Goal: Information Seeking & Learning: Learn about a topic

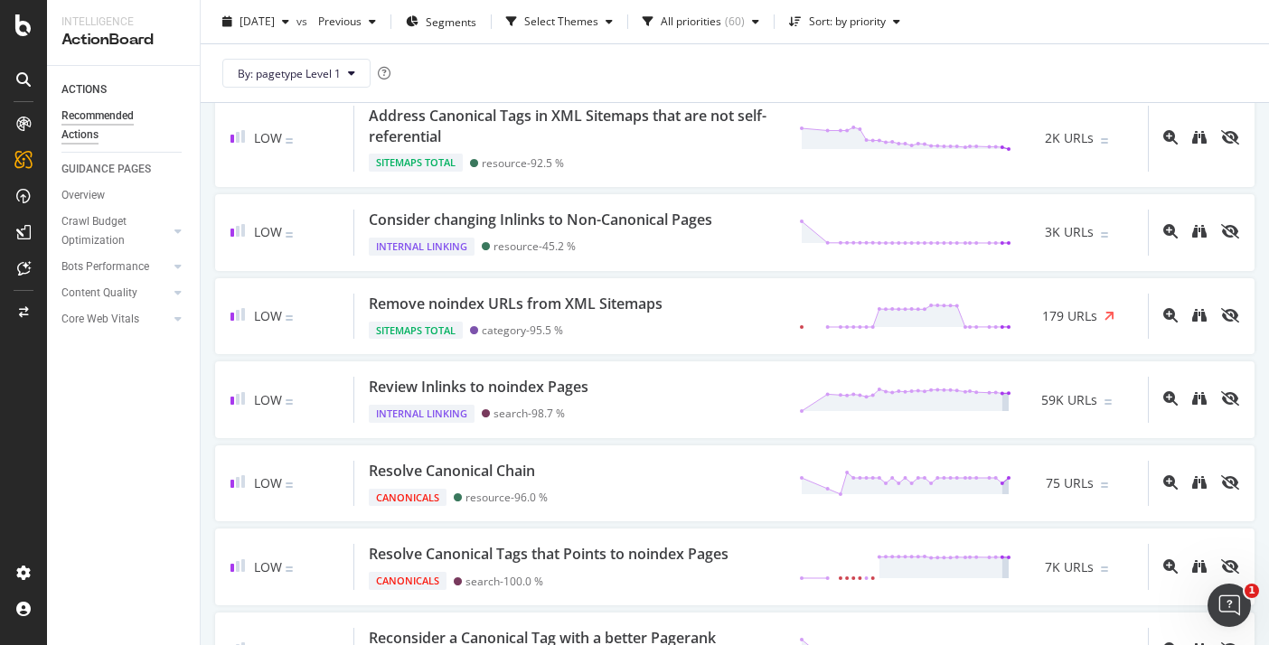
scroll to position [2825, 0]
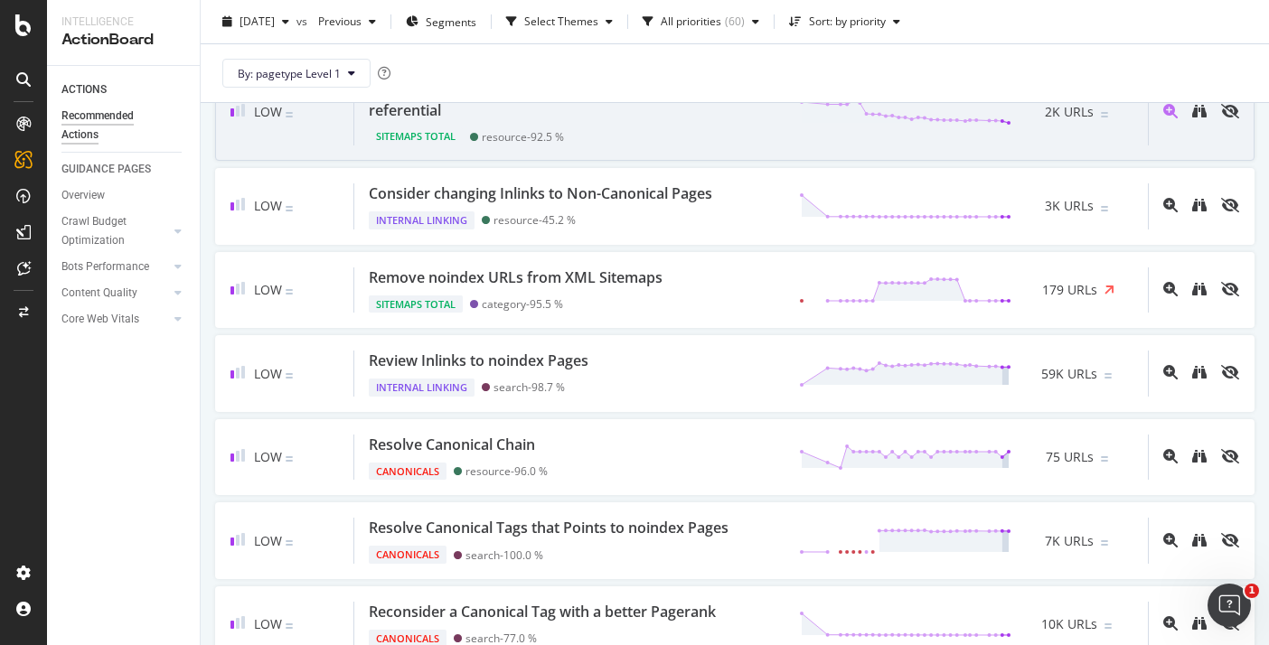
click at [469, 121] on div "Address Canonical Tags in XML Sitemaps that are not self-referential" at bounding box center [573, 101] width 409 height 42
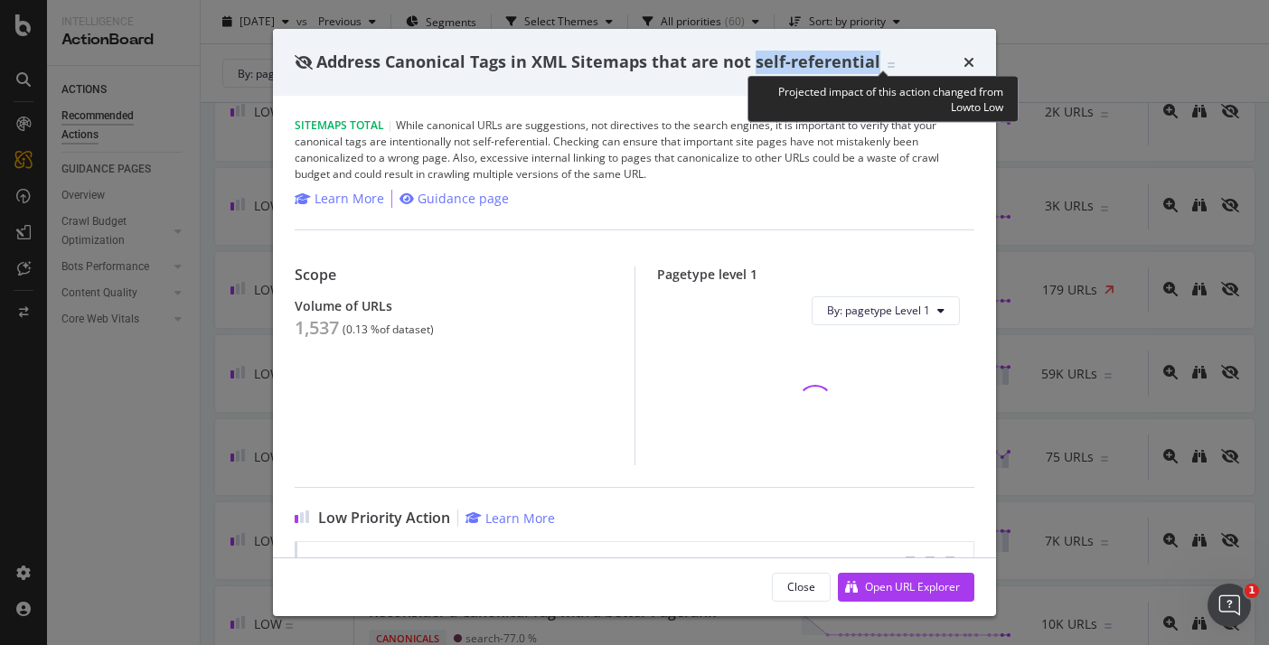
drag, startPoint x: 754, startPoint y: 64, endPoint x: 870, endPoint y: 70, distance: 116.7
click at [870, 70] on span "Address Canonical Tags in XML Sitemaps that are not self-referential" at bounding box center [598, 62] width 564 height 22
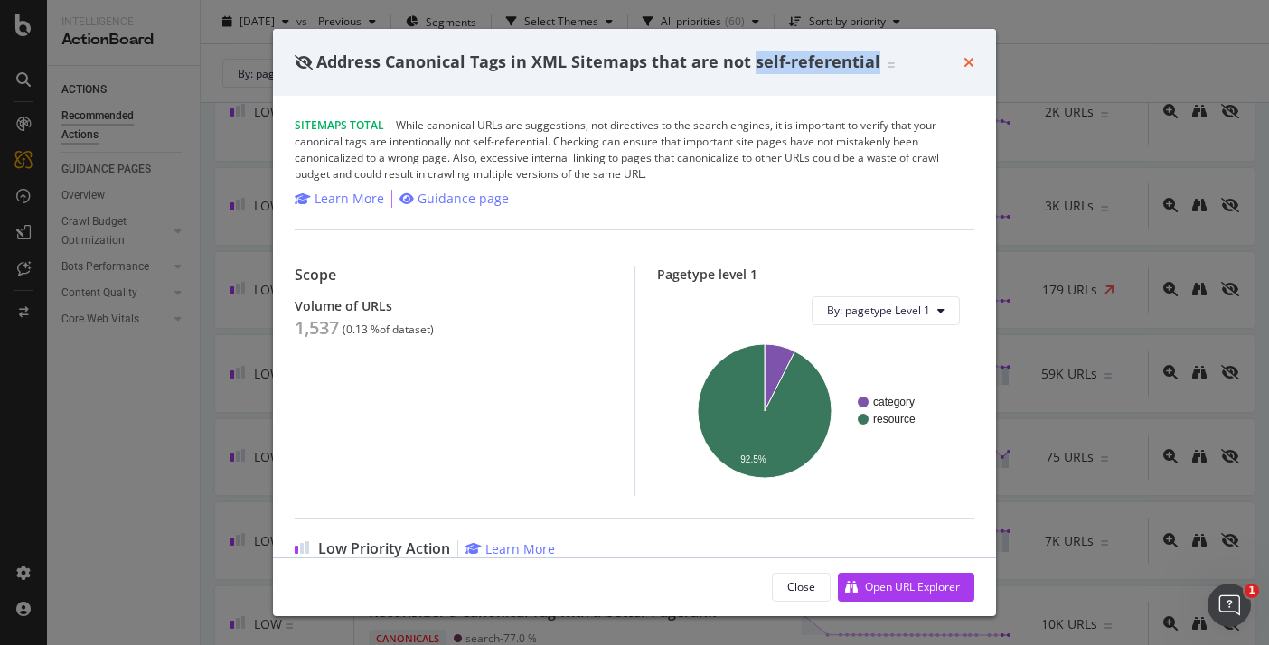
click at [966, 66] on icon "times" at bounding box center [969, 62] width 11 height 14
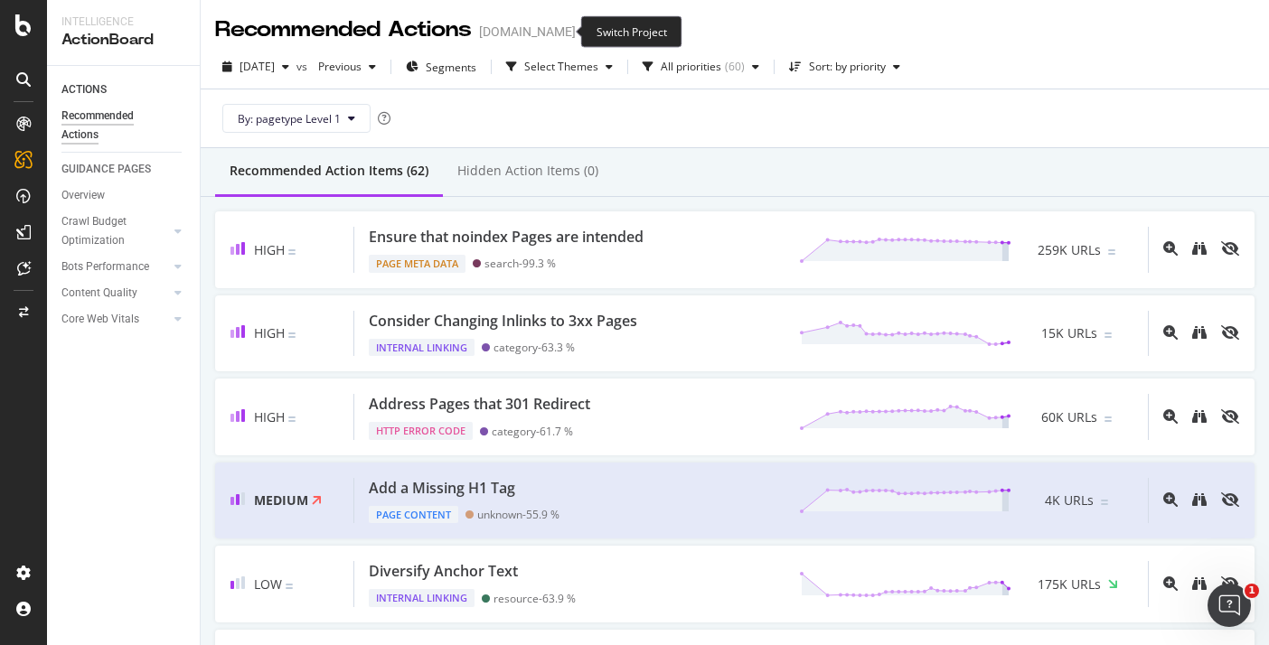
click at [583, 33] on icon "arrow-right-arrow-left" at bounding box center [588, 31] width 11 height 13
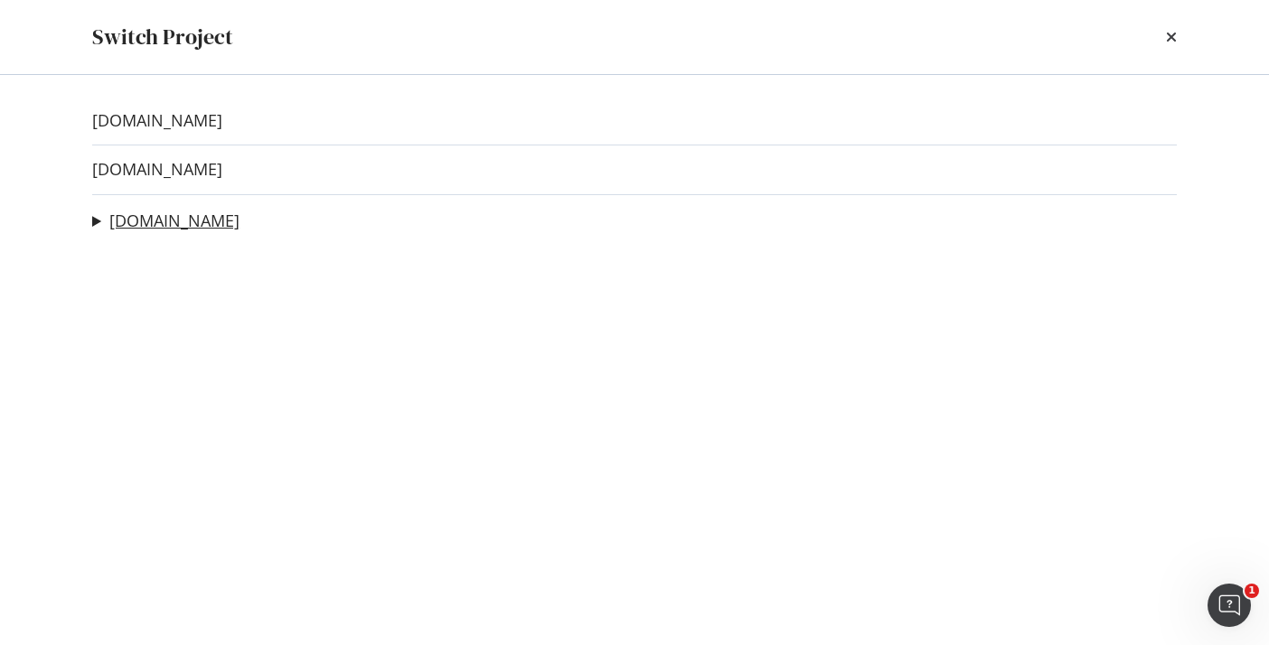
click at [167, 228] on link "[DOMAIN_NAME]" at bounding box center [174, 221] width 130 height 19
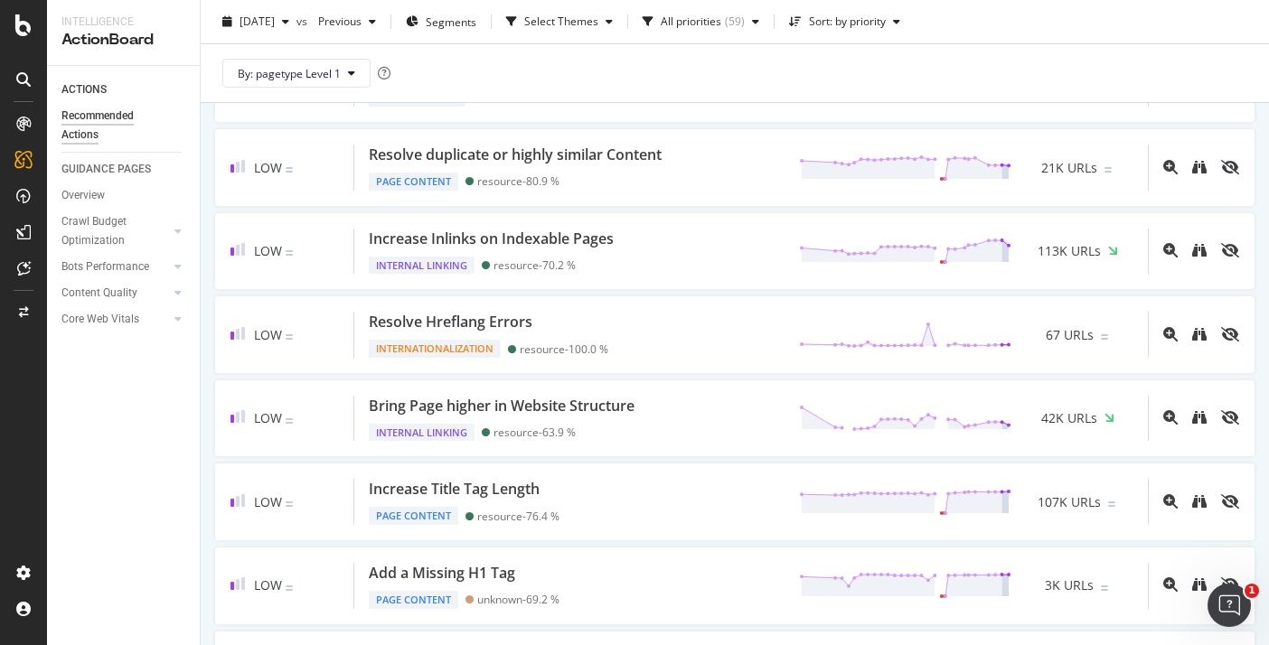
scroll to position [3576, 0]
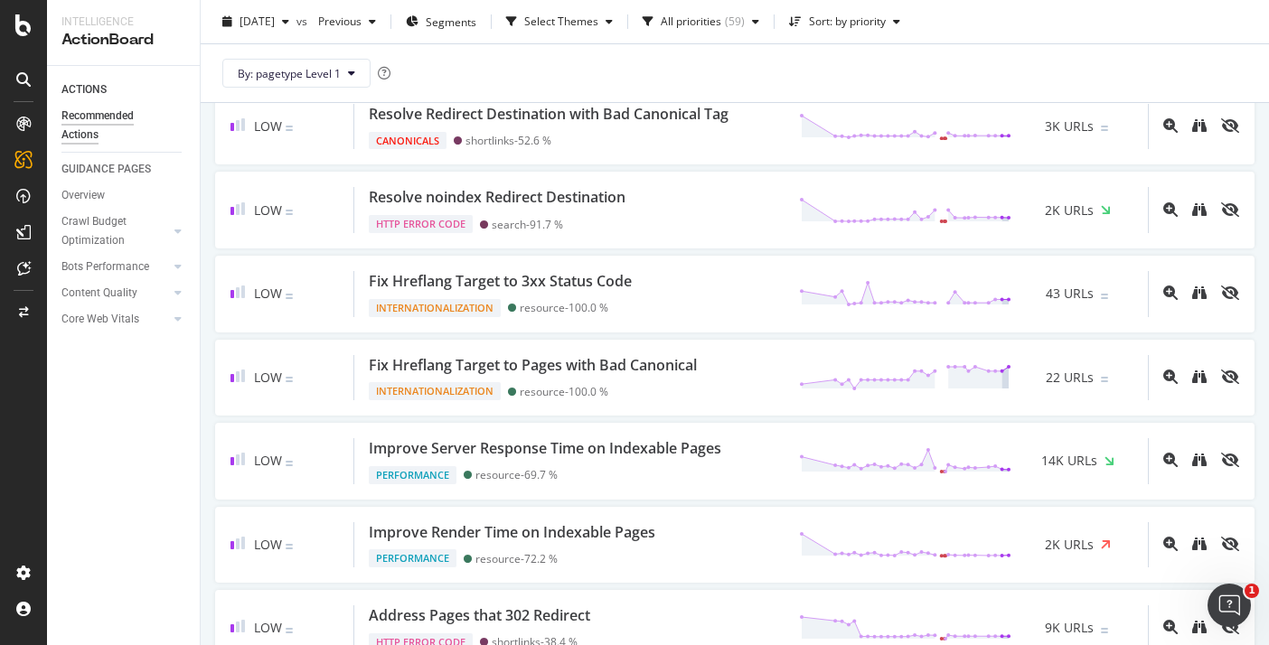
click at [500, 71] on div "By: pagetype Level 1" at bounding box center [734, 73] width 1039 height 58
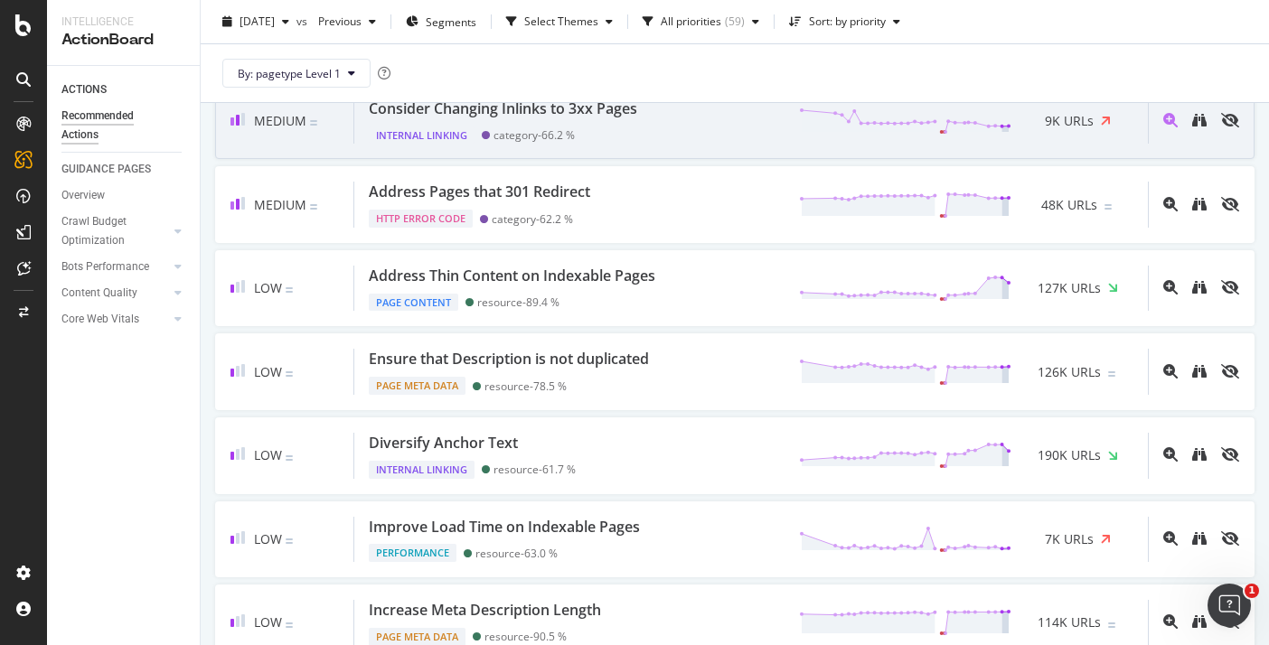
scroll to position [0, 0]
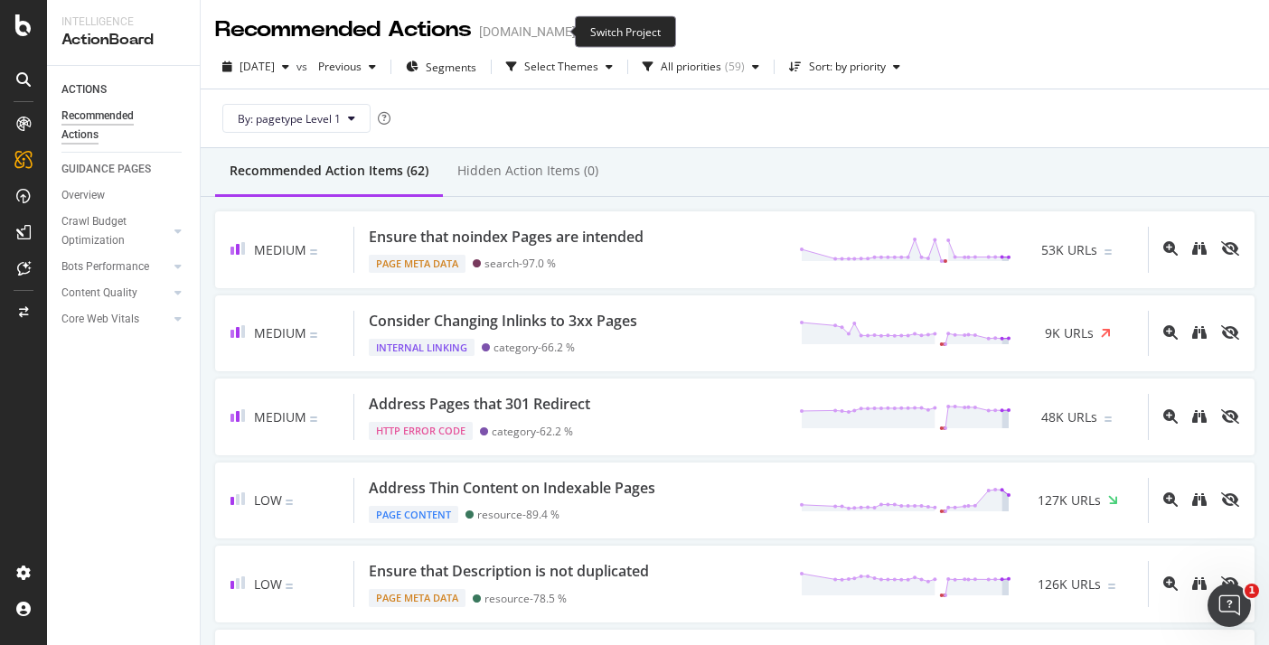
click at [583, 27] on icon "arrow-right-arrow-left" at bounding box center [588, 31] width 11 height 13
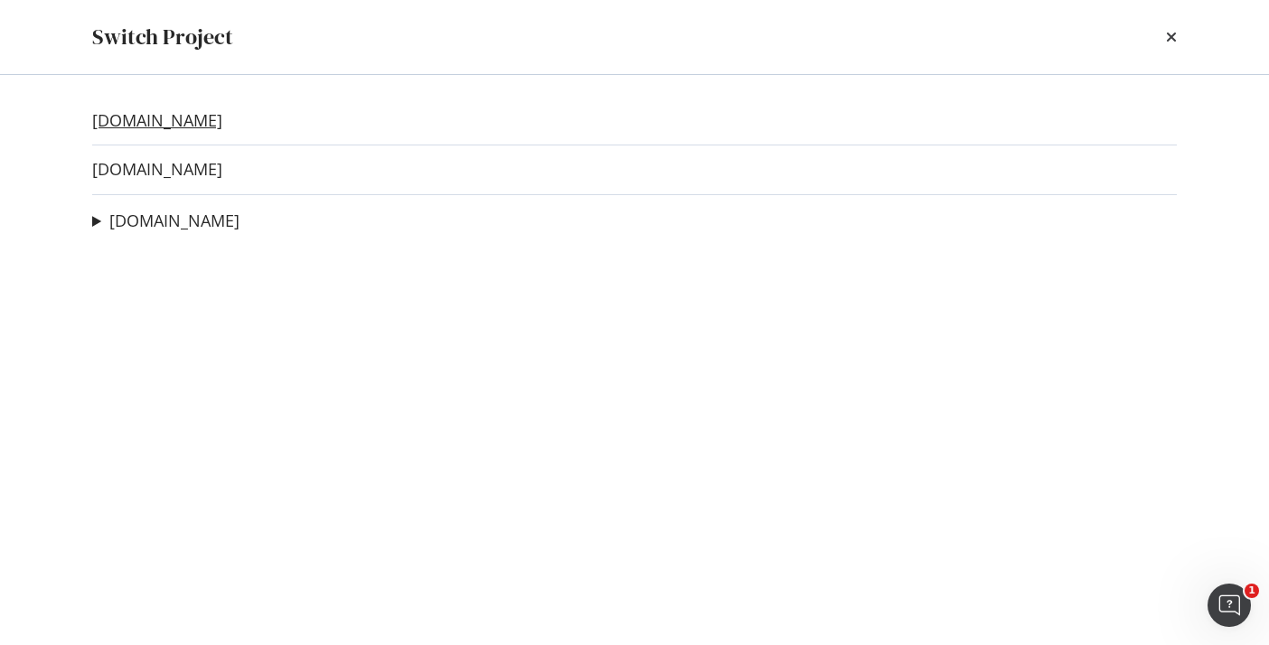
click at [174, 125] on link "[DOMAIN_NAME]" at bounding box center [157, 120] width 130 height 19
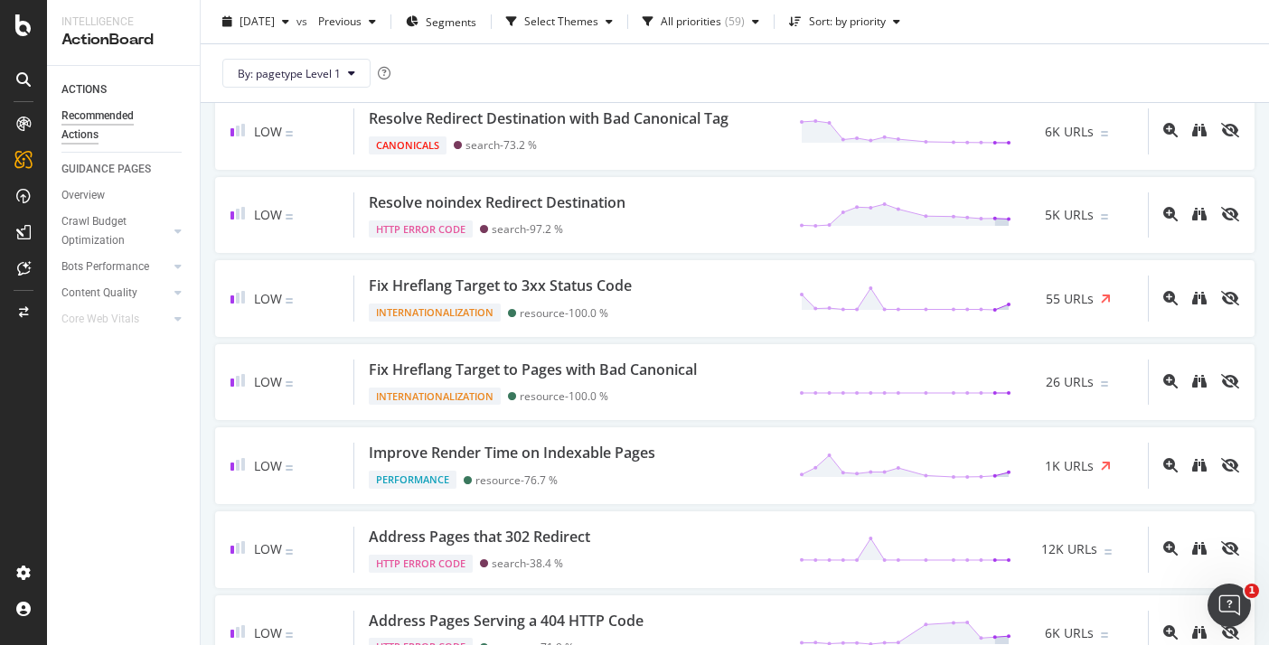
scroll to position [3652, 0]
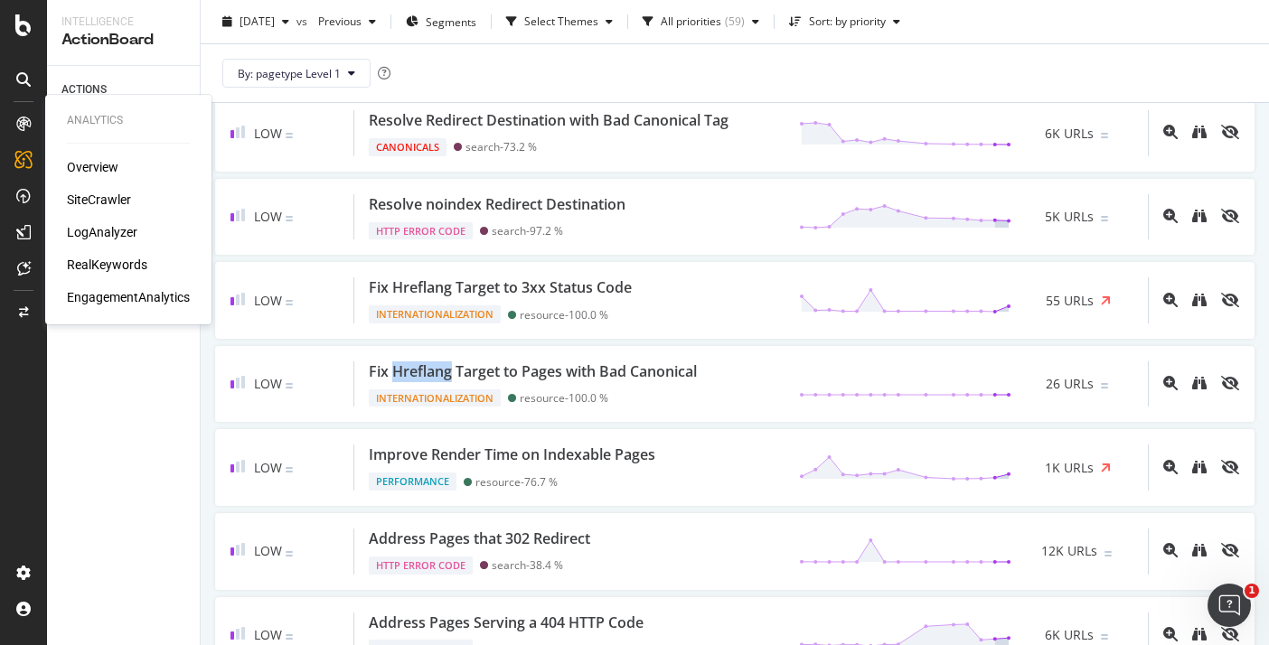
click at [130, 233] on div "LogAnalyzer" at bounding box center [102, 232] width 71 height 18
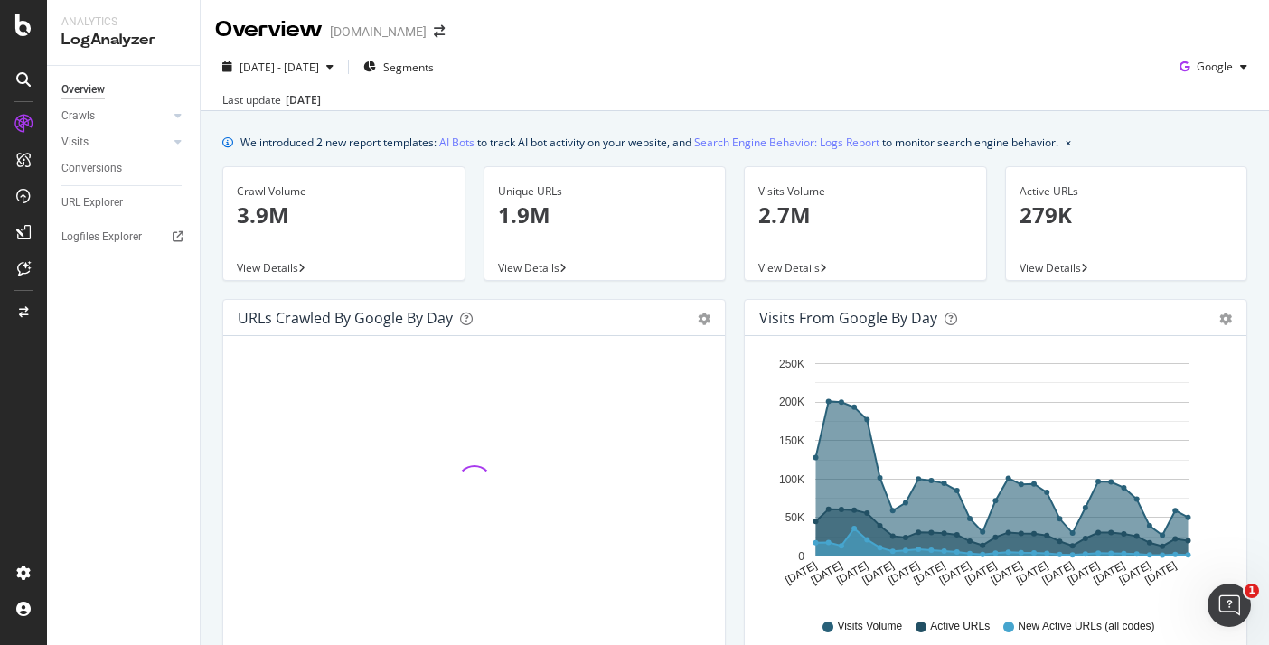
click at [193, 112] on div "Crawls" at bounding box center [130, 116] width 138 height 26
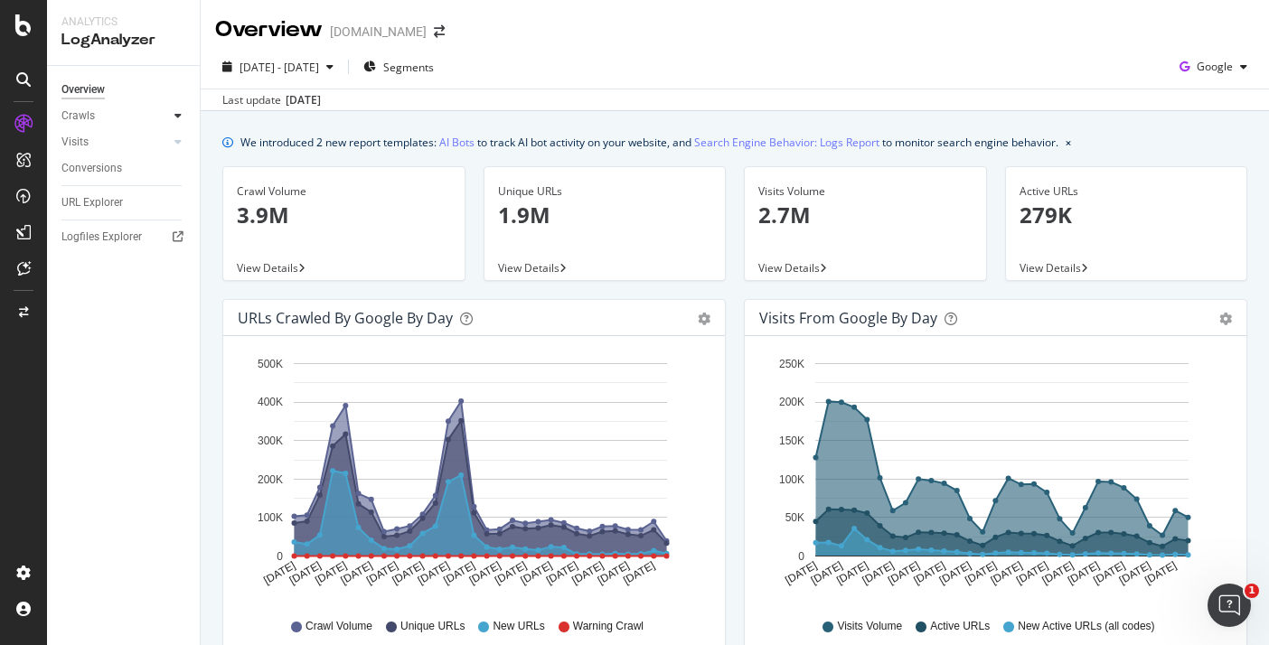
click at [178, 115] on icon at bounding box center [177, 115] width 7 height 11
click at [145, 149] on div "Daily Distribution" at bounding box center [112, 142] width 84 height 19
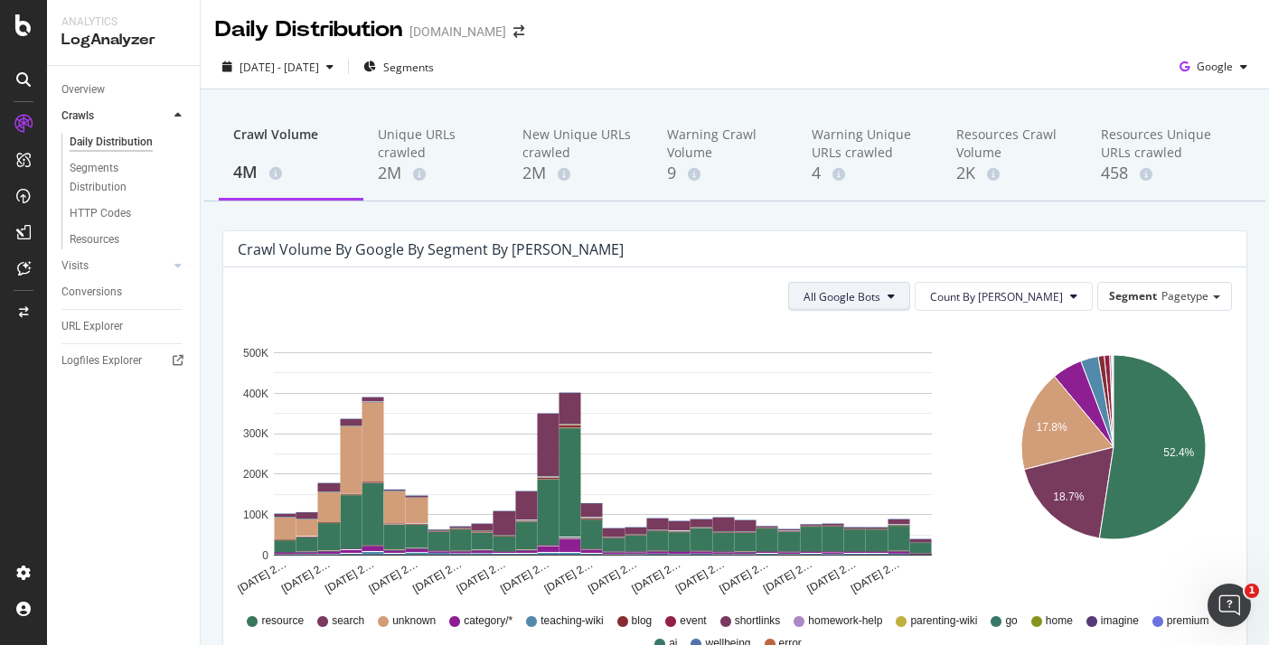
click at [910, 303] on button "All Google Bots" at bounding box center [849, 296] width 122 height 29
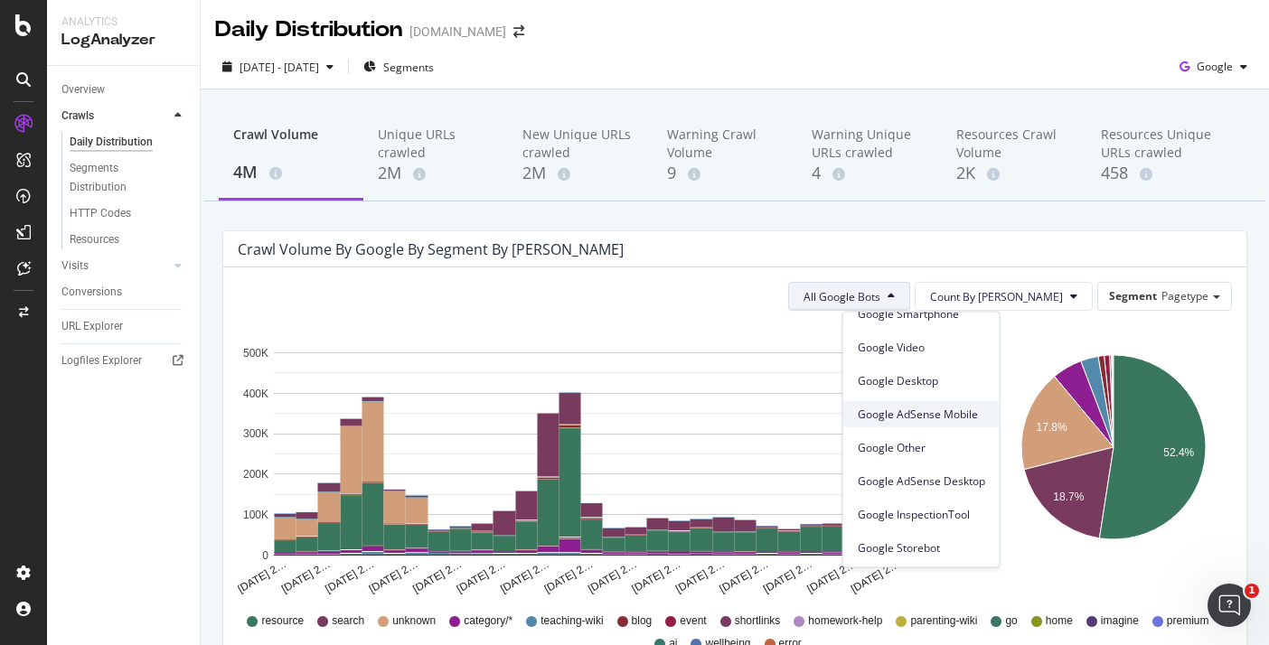
scroll to position [154, 0]
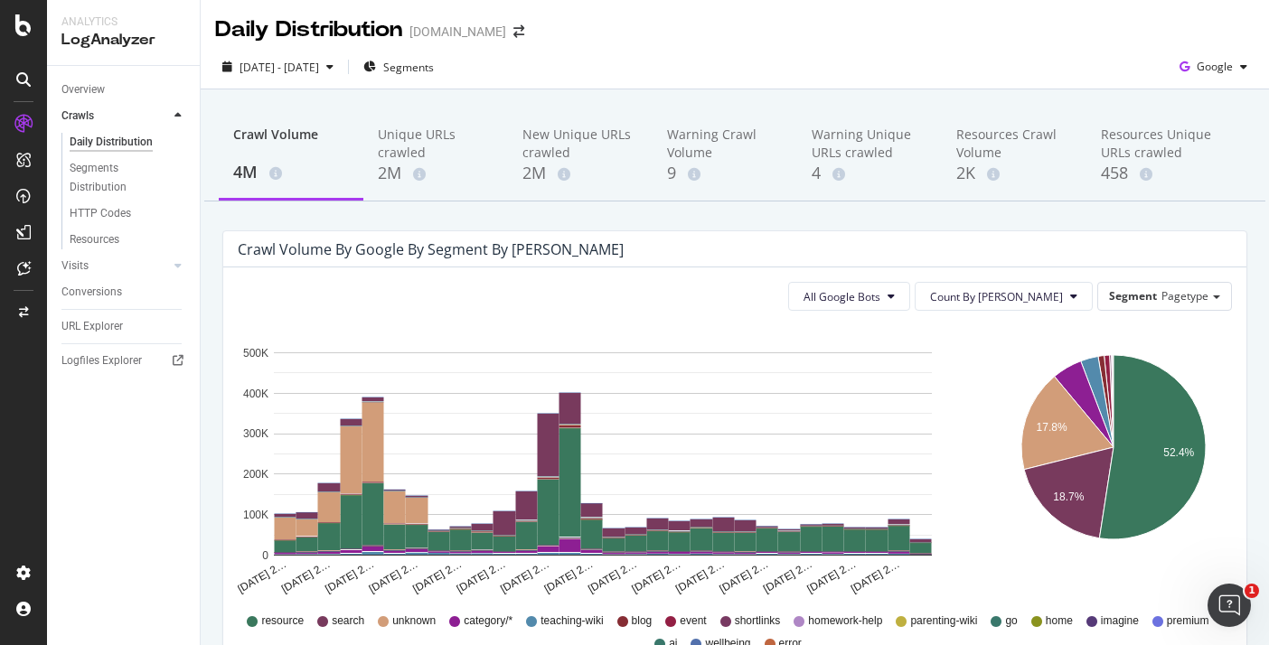
click at [773, 237] on div "Crawl Volume by google by Segment by [PERSON_NAME]" at bounding box center [734, 249] width 1023 height 36
click at [1179, 64] on icon "button" at bounding box center [1184, 66] width 24 height 25
click at [1219, 176] on span "OpenAI" at bounding box center [1214, 170] width 67 height 16
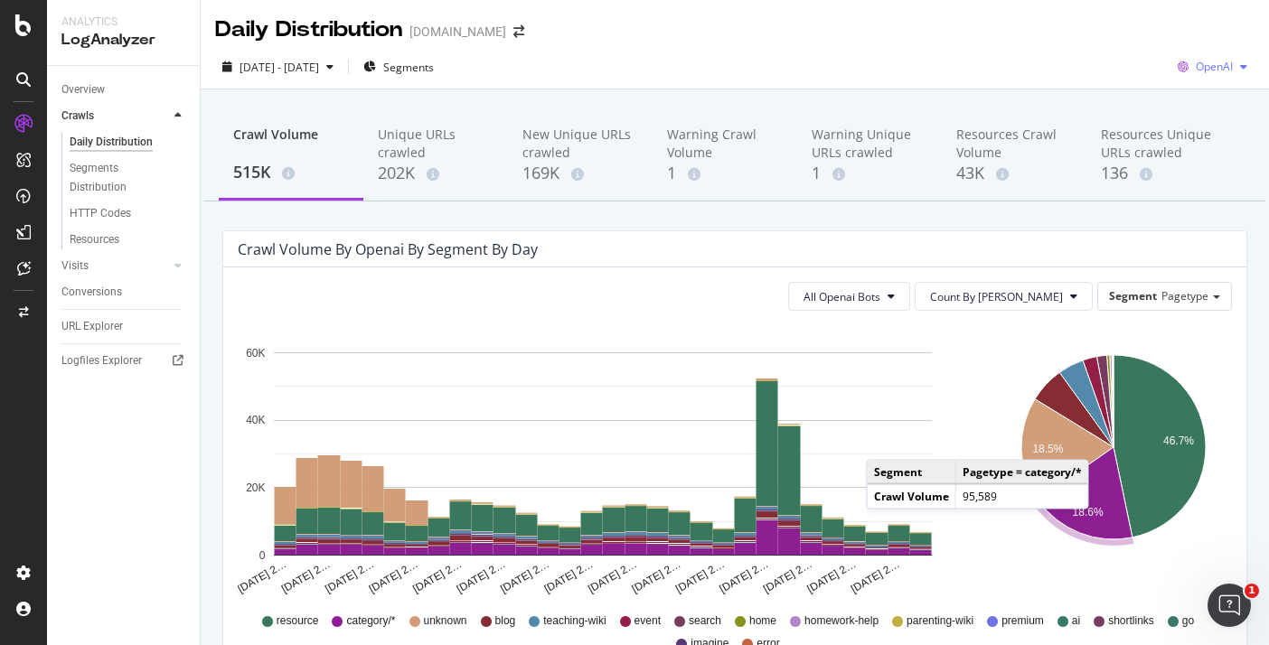
click at [1196, 69] on span "OpenAI" at bounding box center [1214, 66] width 37 height 15
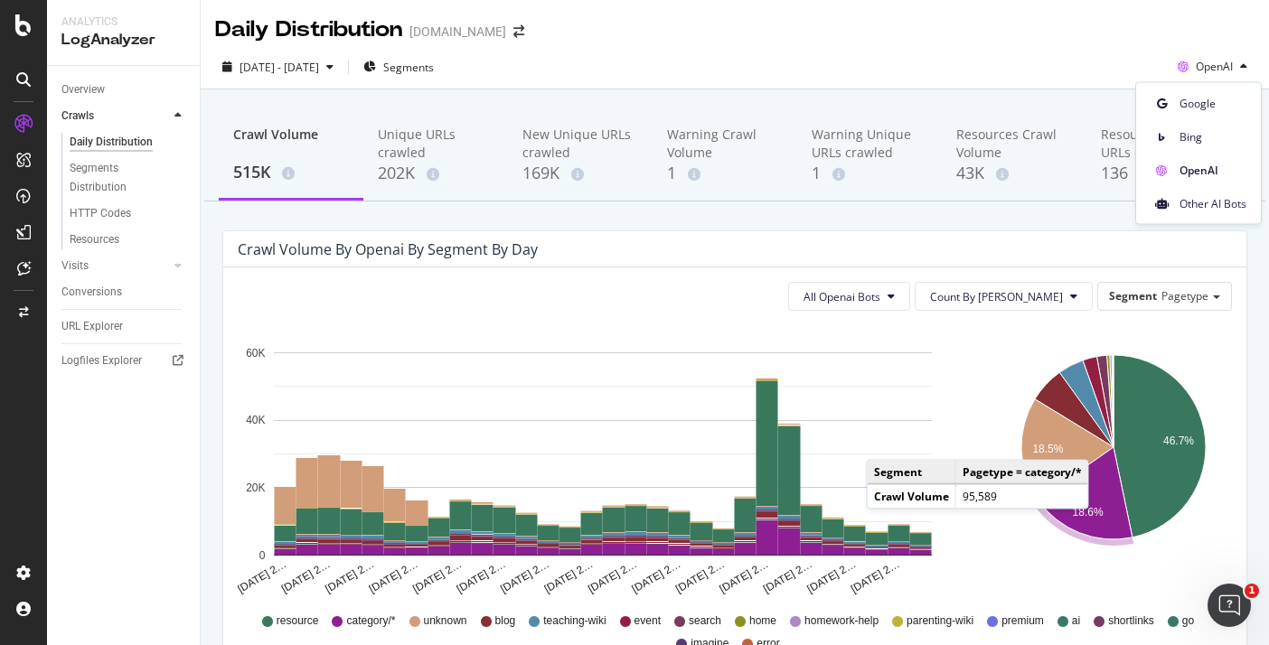
click at [1186, 117] on div "Bing" at bounding box center [1198, 133] width 125 height 33
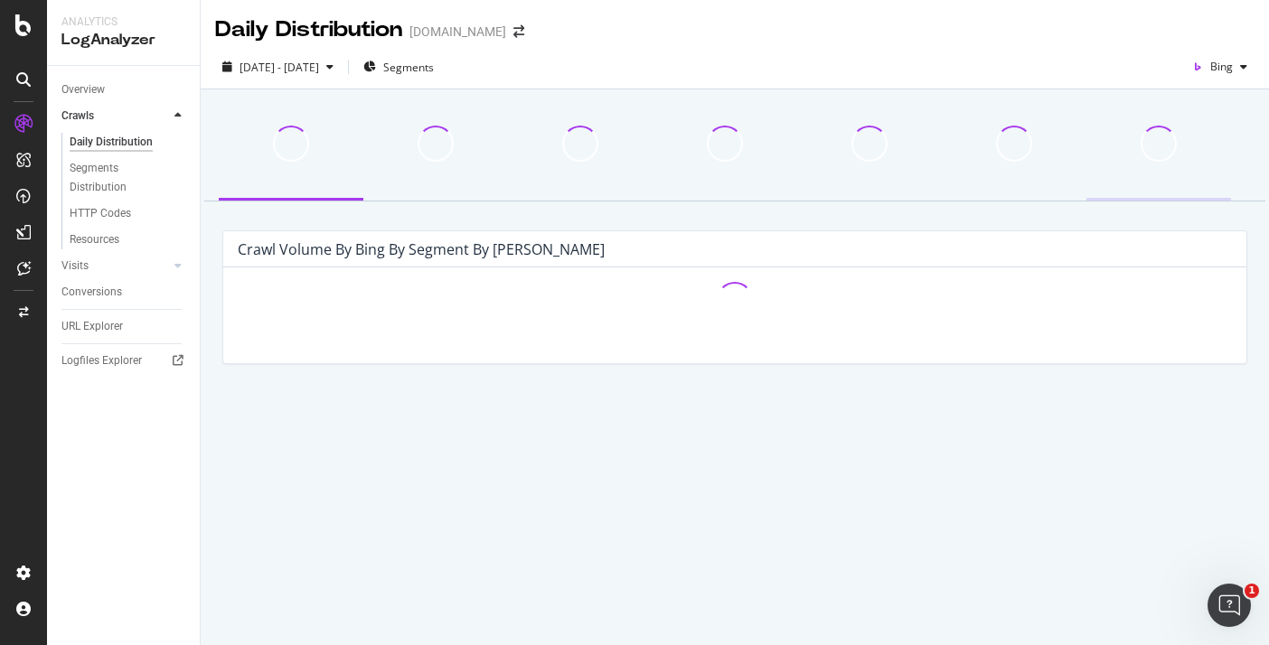
click at [1189, 113] on div at bounding box center [1158, 155] width 145 height 89
click at [1226, 78] on div "Bing" at bounding box center [1220, 66] width 70 height 27
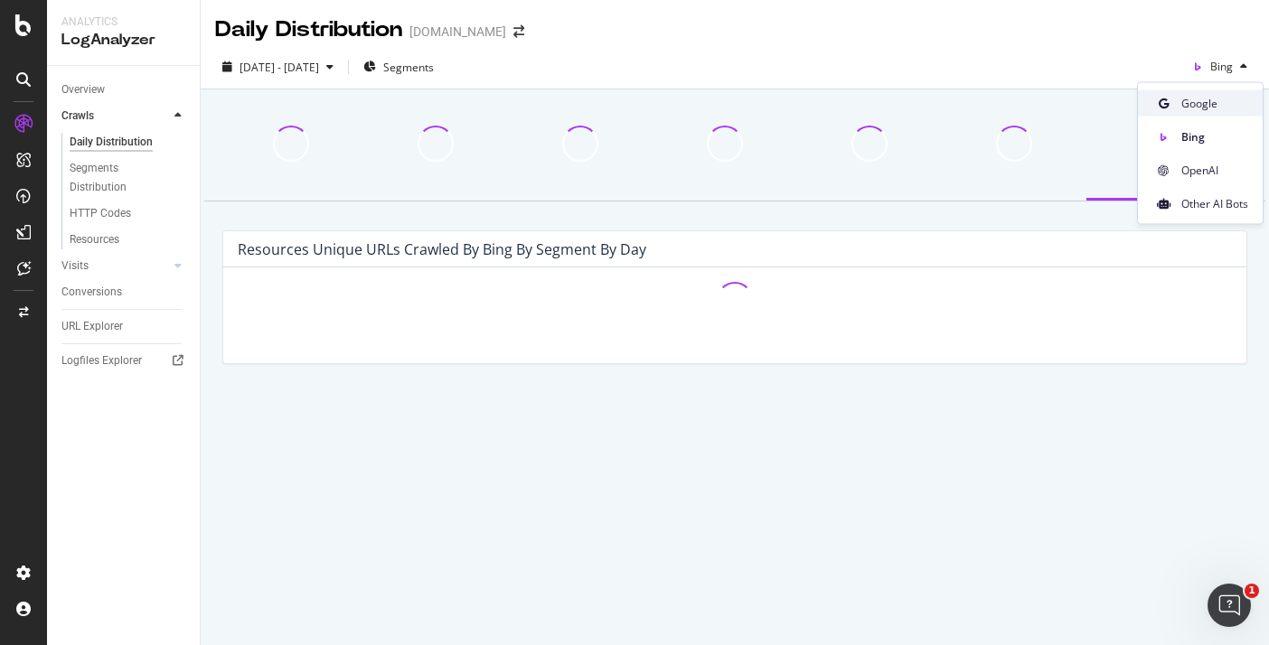
click at [1198, 101] on span "Google" at bounding box center [1214, 103] width 67 height 16
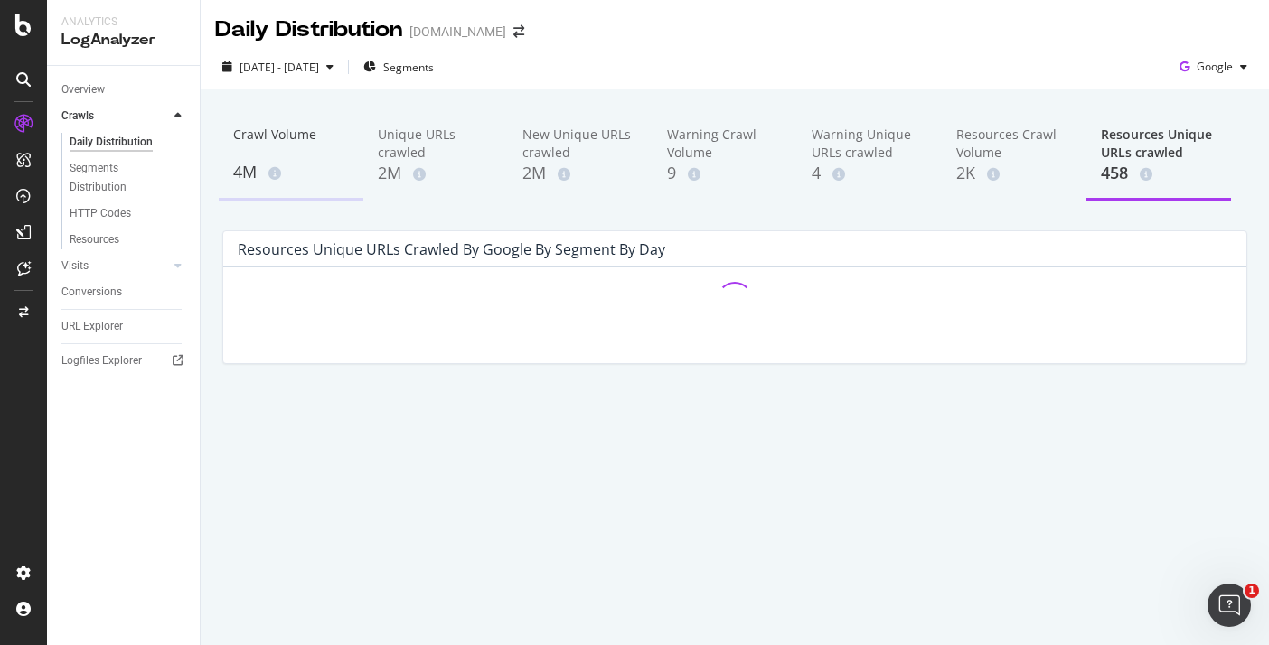
click at [268, 152] on div "Crawl Volume" at bounding box center [291, 143] width 116 height 34
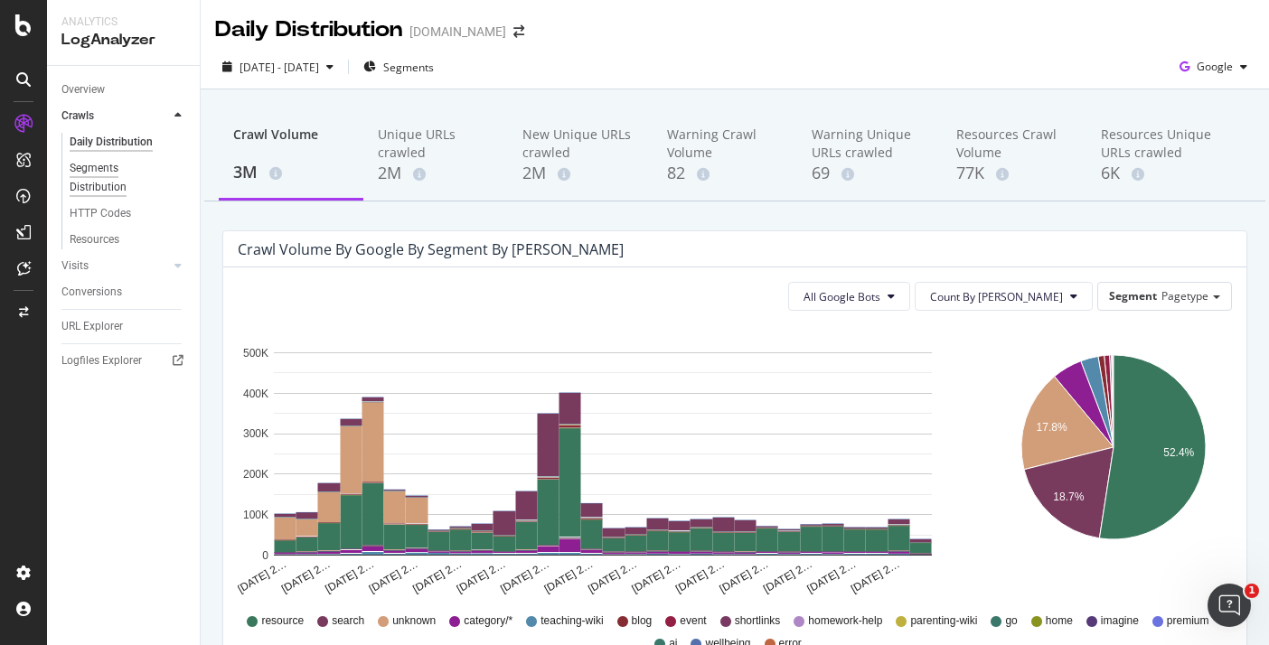
click at [149, 174] on div "Segments Distribution" at bounding box center [120, 178] width 100 height 38
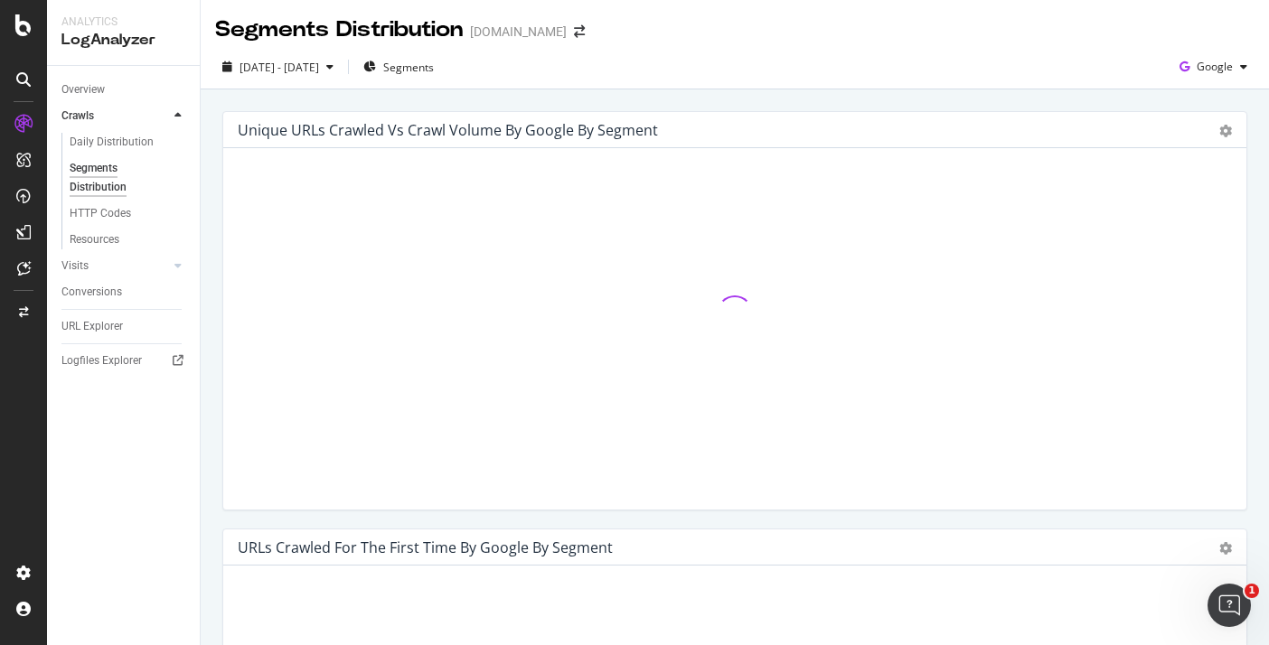
click at [1203, 123] on div "Chart (by Value) Table" at bounding box center [1216, 130] width 31 height 18
click at [1219, 125] on icon "gear" at bounding box center [1225, 131] width 13 height 13
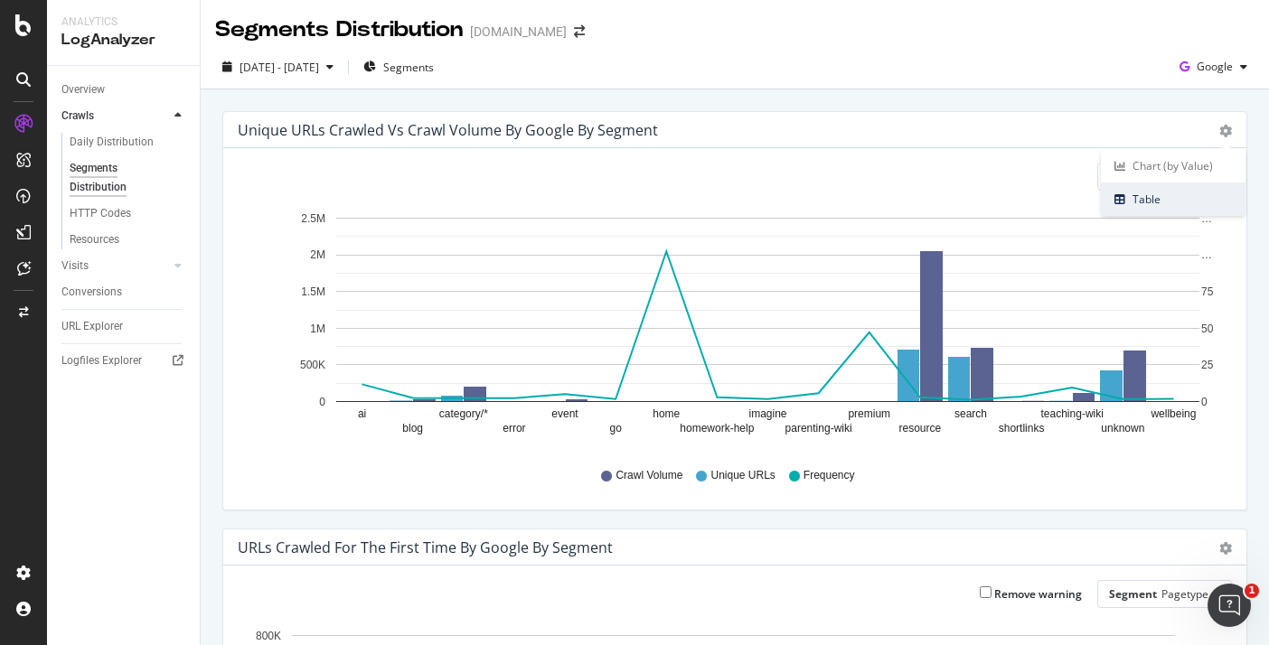
click at [1185, 197] on span "Table" at bounding box center [1173, 199] width 145 height 24
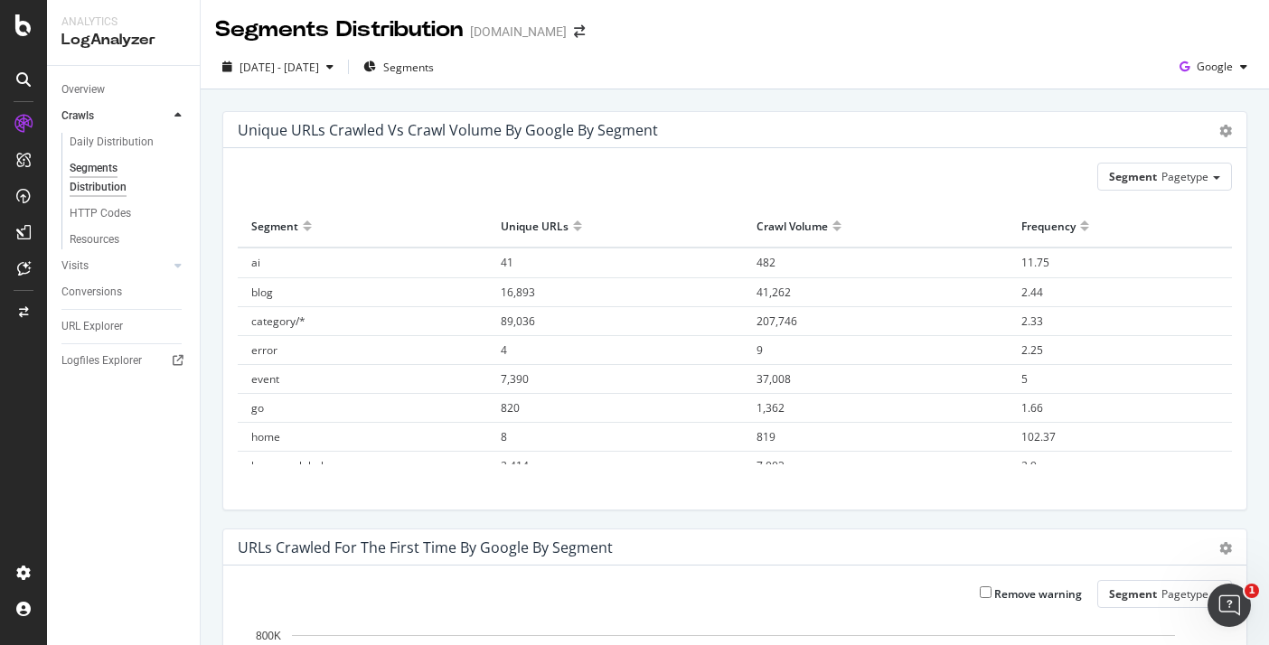
click at [1202, 141] on div "Unique URLs Crawled vs Crawl Volume by google by Segment Chart (by Value) Table" at bounding box center [734, 130] width 1023 height 36
click at [1204, 136] on div "Chart (by Value) Table" at bounding box center [1216, 130] width 31 height 18
click at [1219, 136] on icon "gear" at bounding box center [1225, 131] width 13 height 13
click at [1131, 175] on span "Chart (by Value)" at bounding box center [1173, 166] width 145 height 24
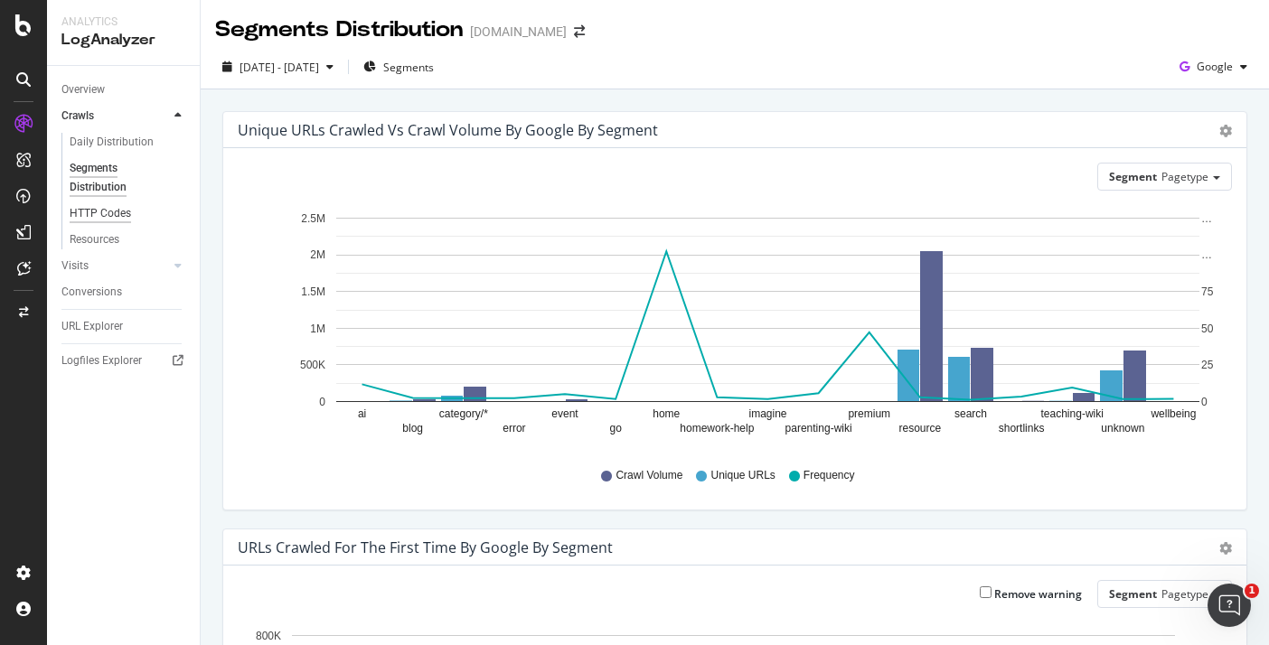
click at [97, 212] on div "HTTP Codes" at bounding box center [100, 213] width 61 height 19
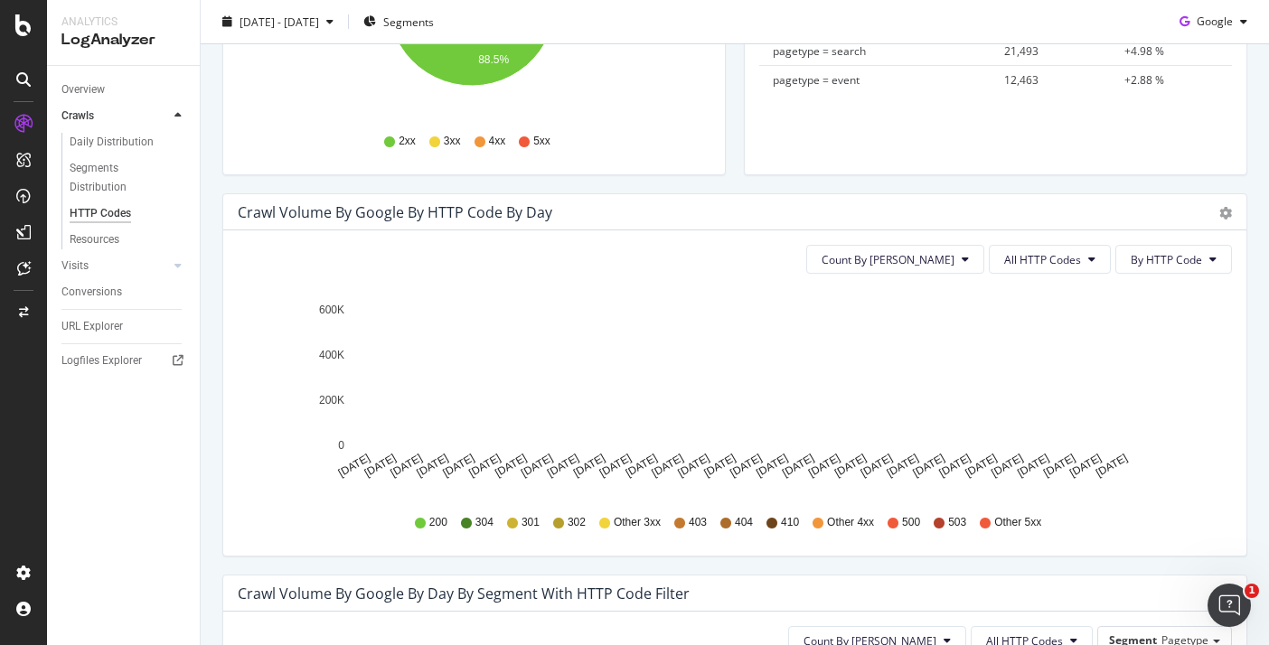
scroll to position [436, 0]
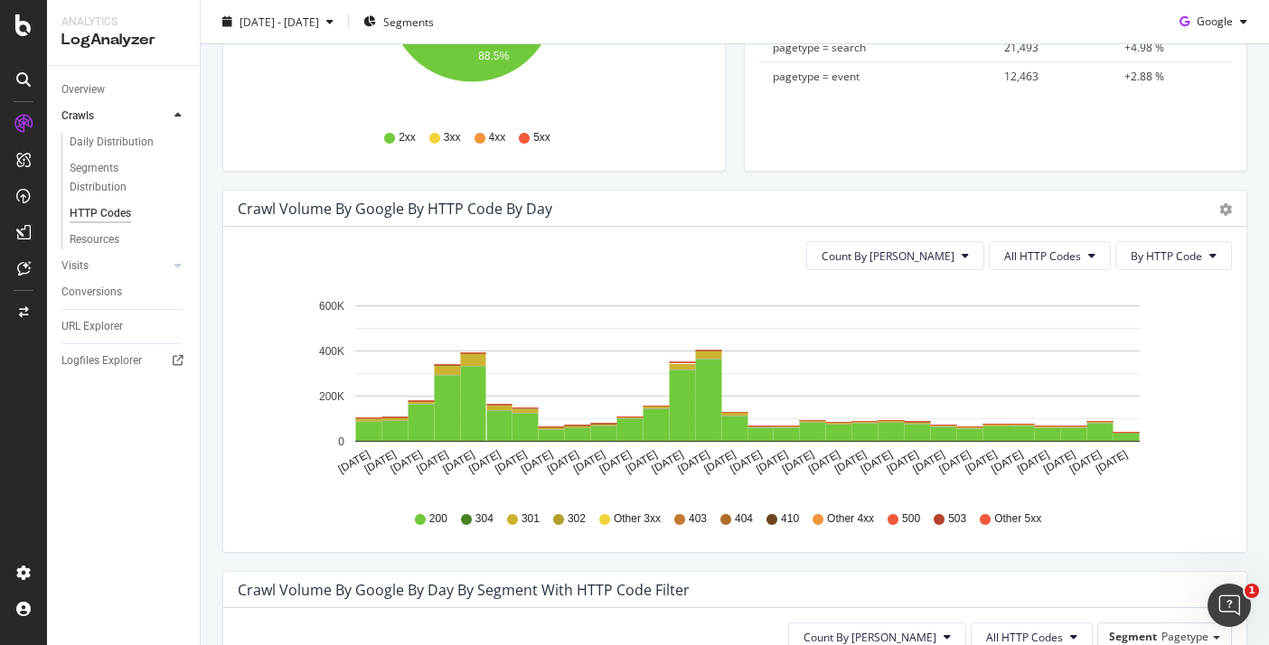
click at [1193, 222] on div "Crawl Volume by google by HTTP Code by Day Timeline (by Value) Timeline (by Per…" at bounding box center [734, 209] width 1023 height 36
click at [1219, 210] on icon "gear" at bounding box center [1225, 209] width 13 height 13
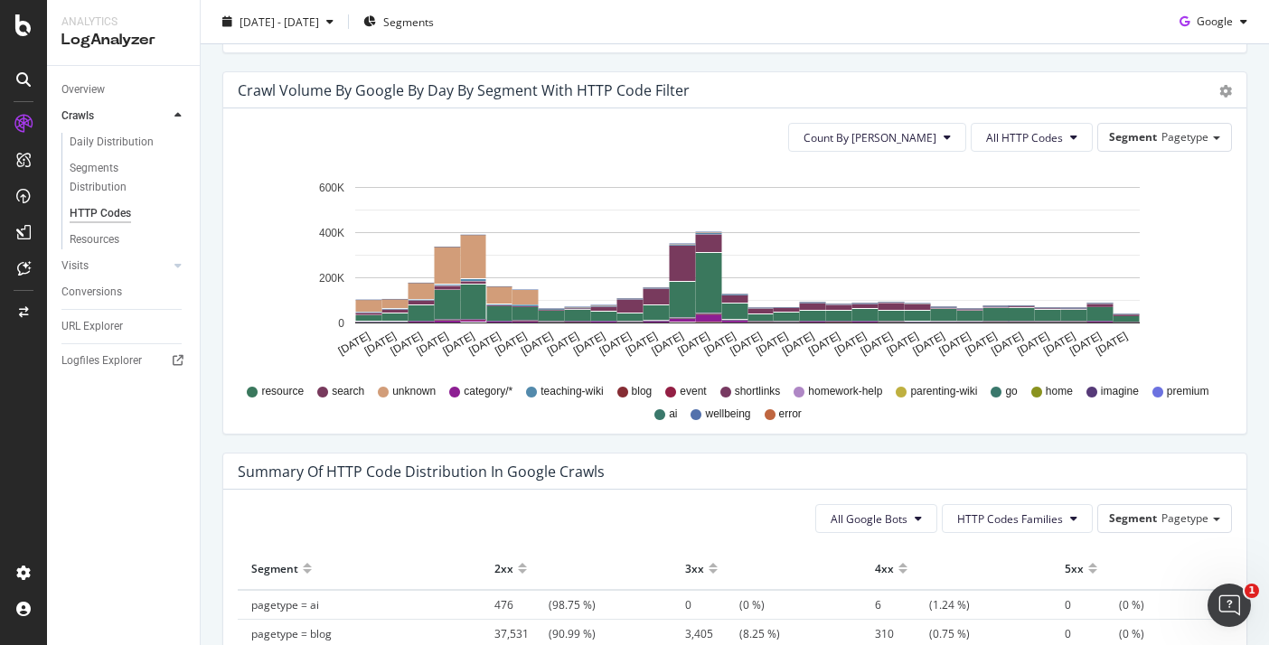
scroll to position [1224, 0]
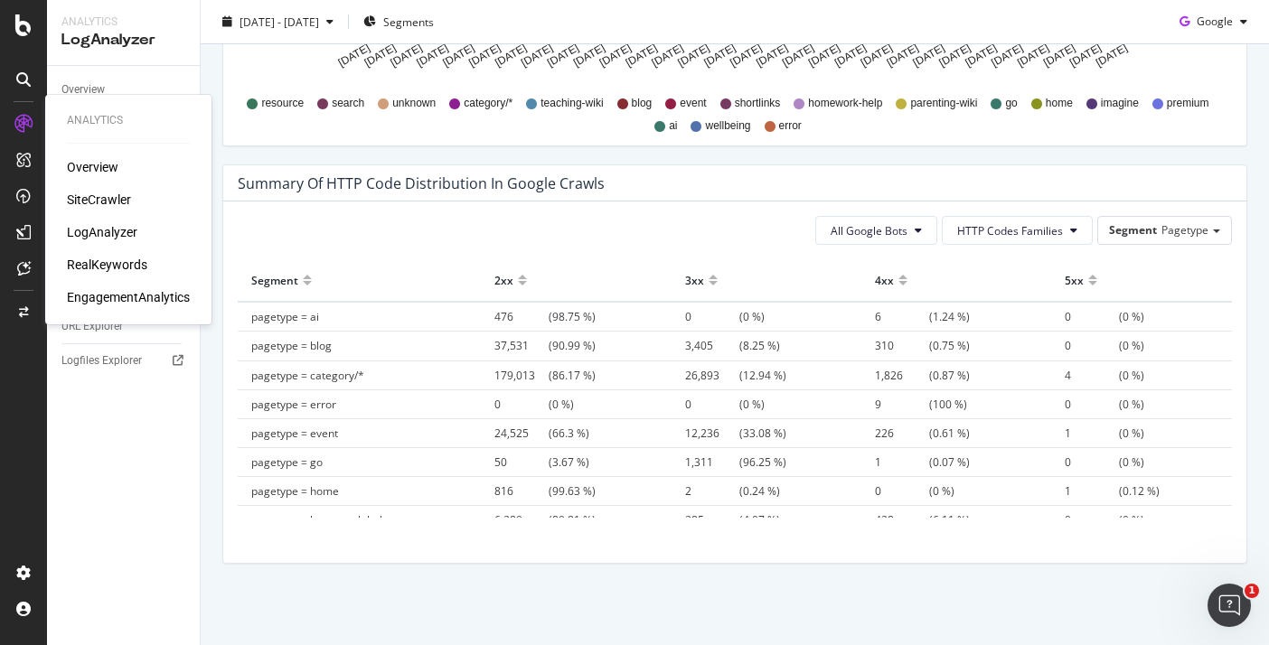
click at [143, 305] on div "EngagementAnalytics" at bounding box center [128, 297] width 123 height 18
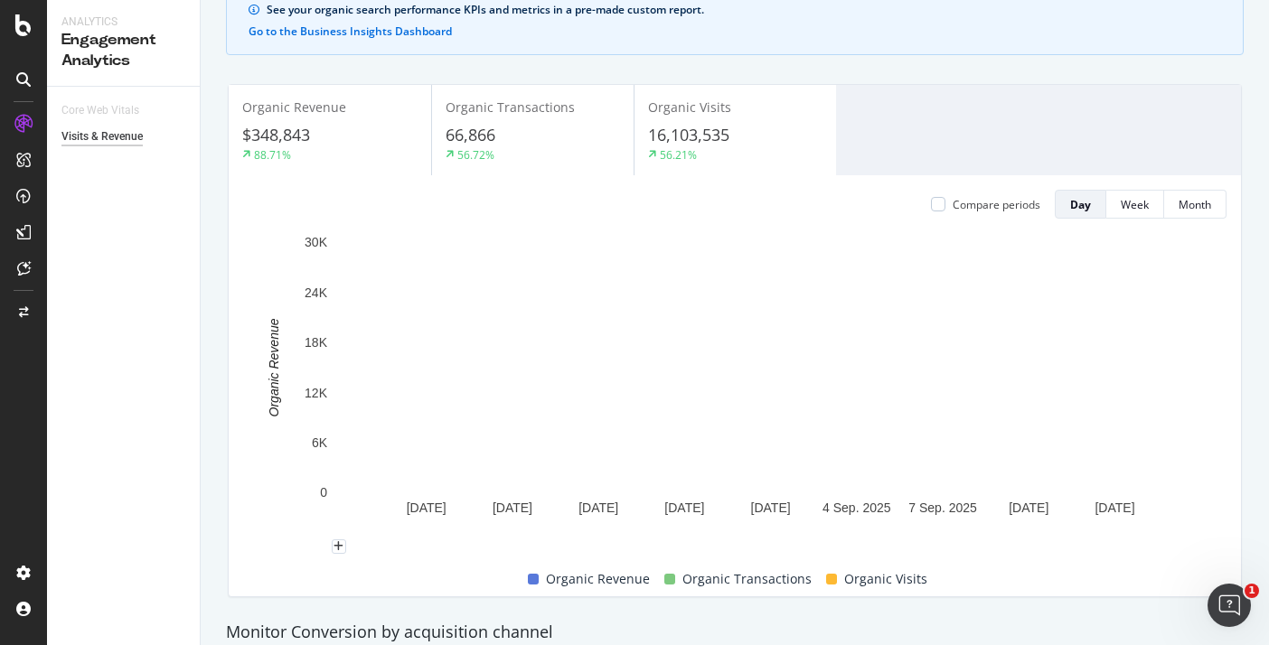
scroll to position [140, 0]
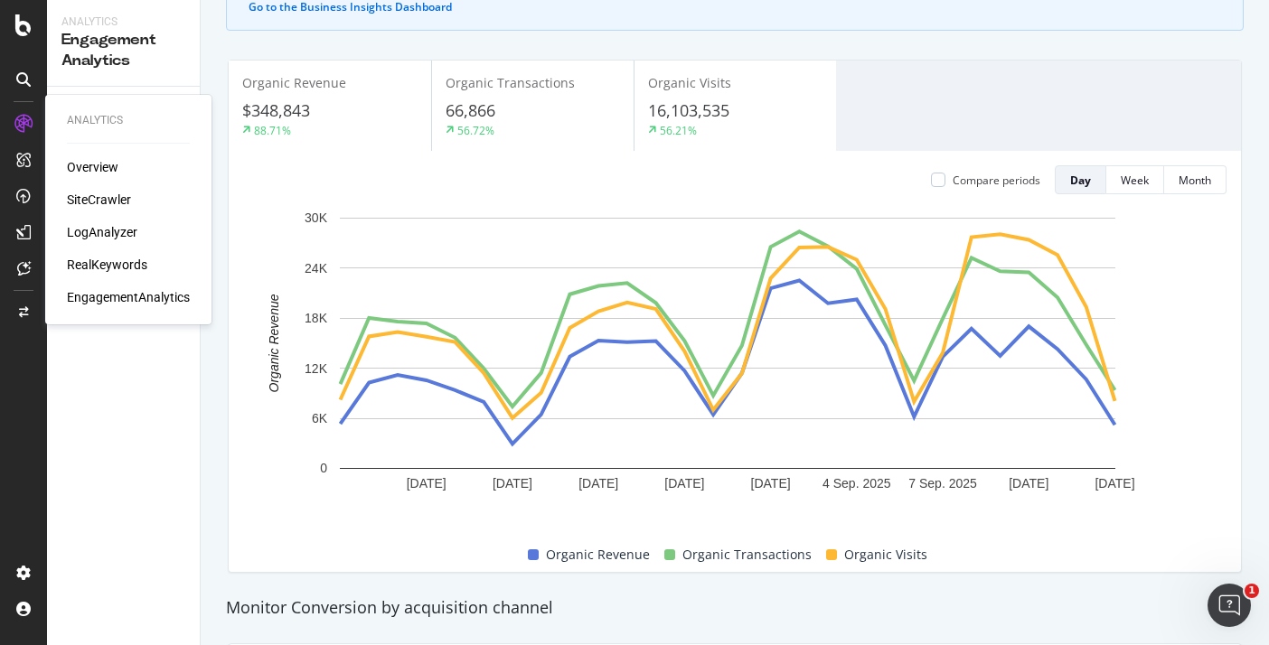
click at [111, 268] on div "RealKeywords" at bounding box center [107, 265] width 80 height 18
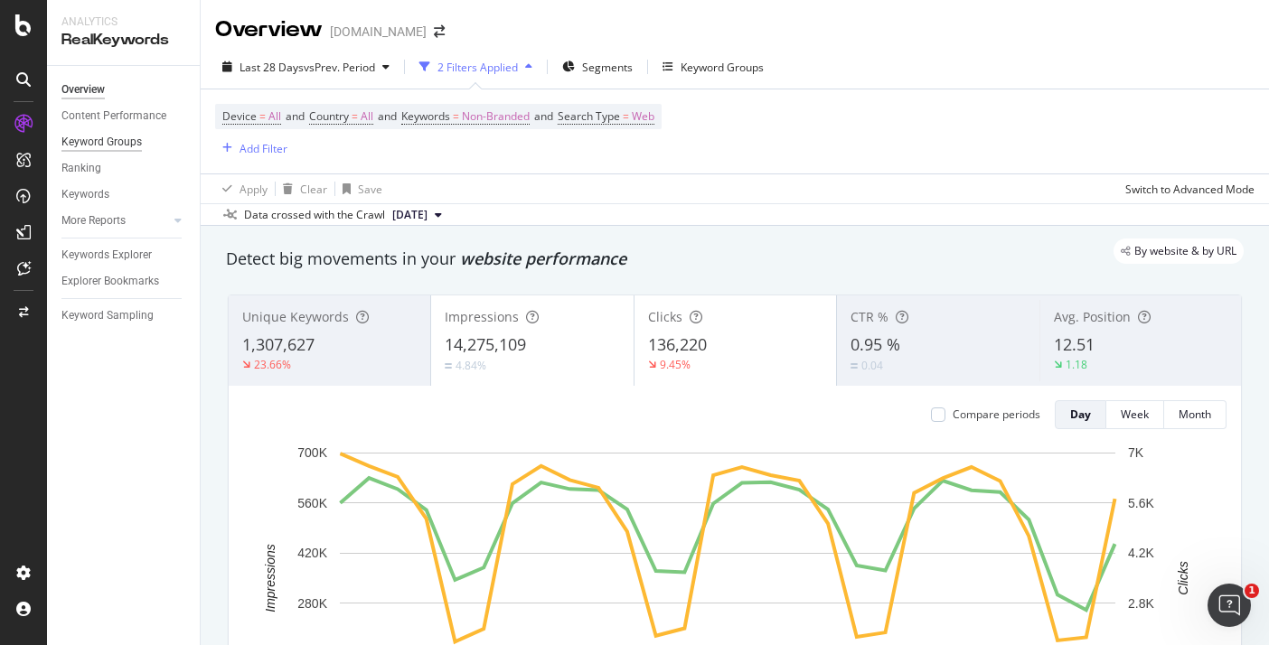
click at [108, 145] on div "Keyword Groups" at bounding box center [101, 142] width 80 height 19
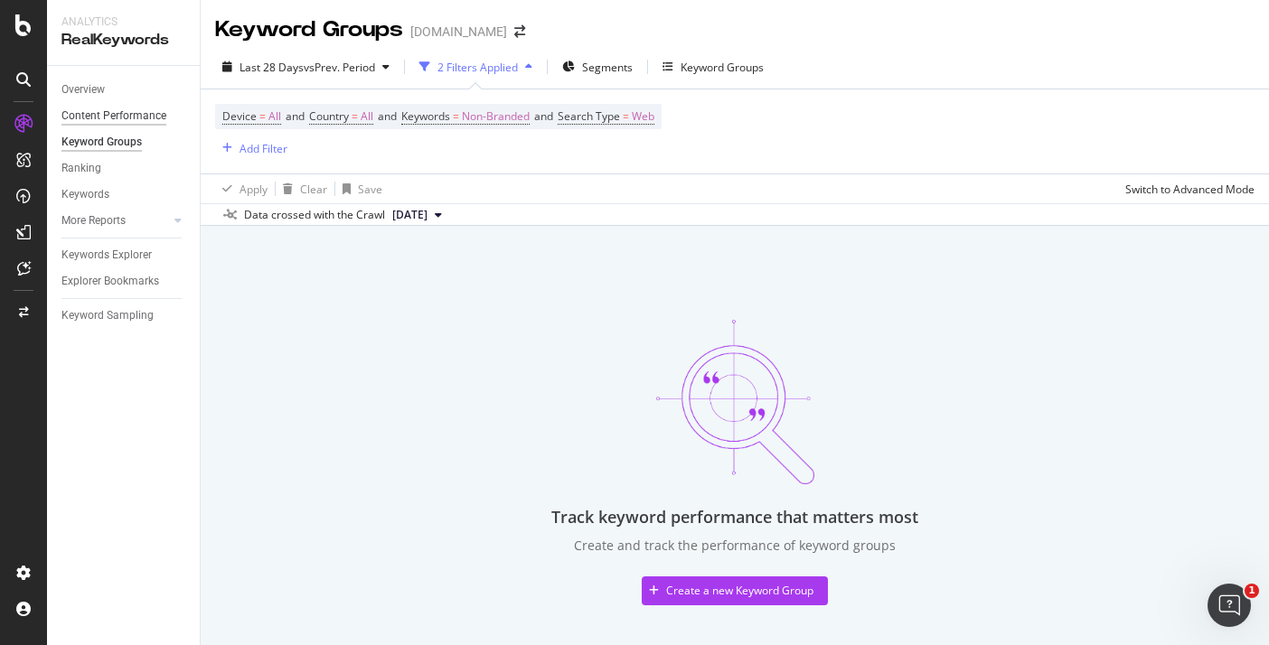
click at [109, 124] on div "Content Performance" at bounding box center [113, 116] width 105 height 19
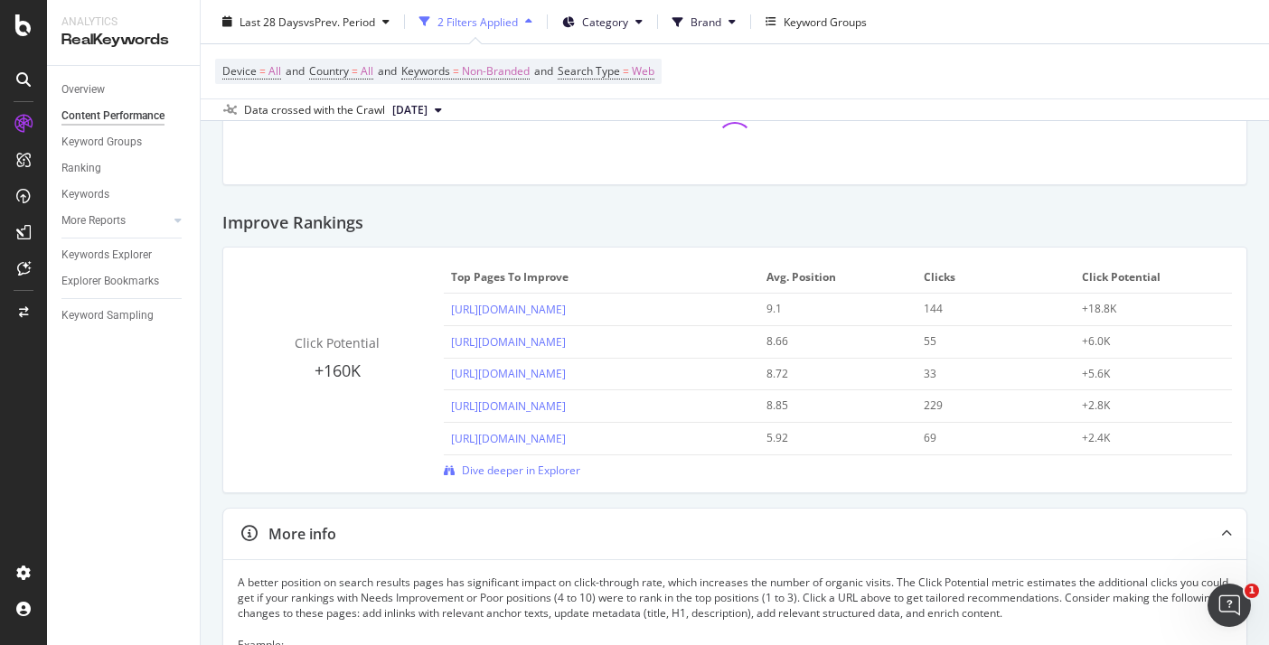
scroll to position [132, 0]
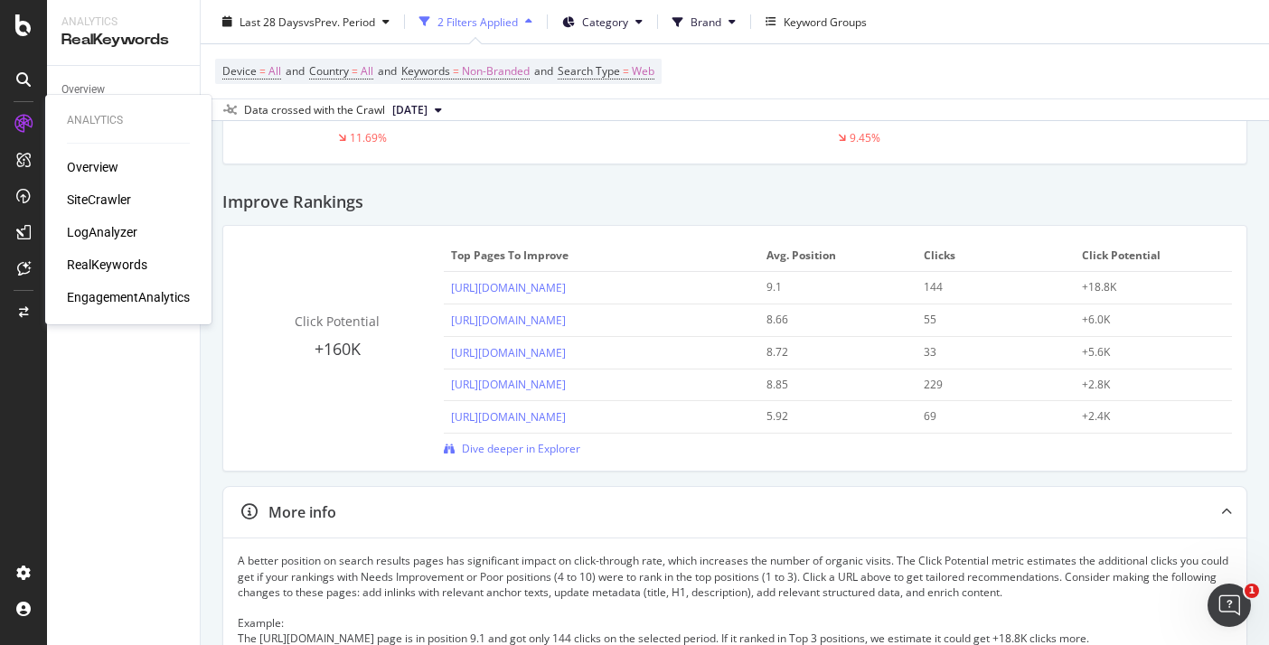
click at [81, 172] on div "Overview" at bounding box center [93, 167] width 52 height 18
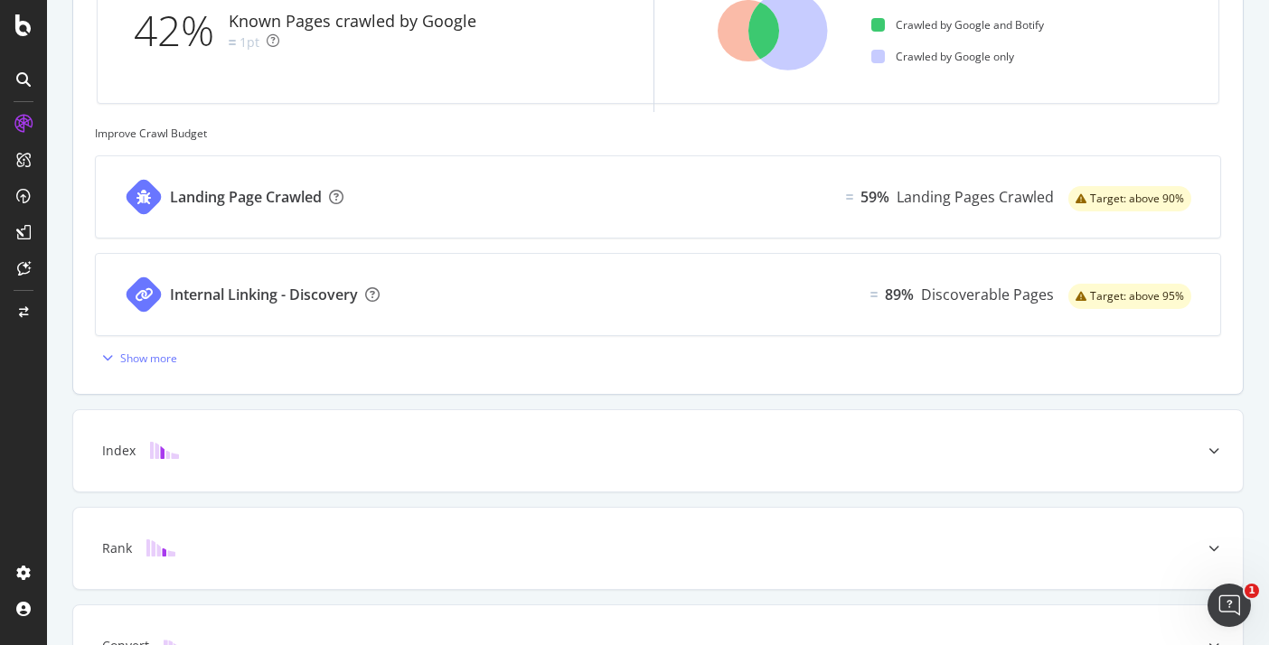
scroll to position [678, 0]
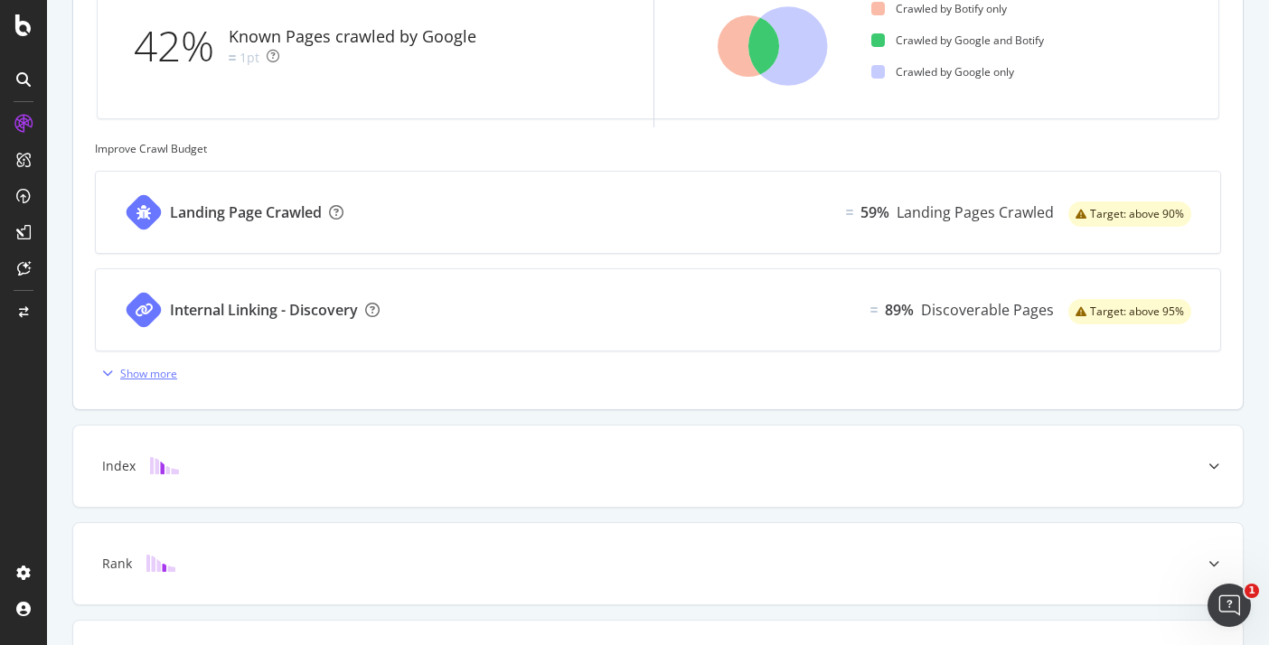
click at [166, 374] on div "Show more" at bounding box center [148, 373] width 57 height 15
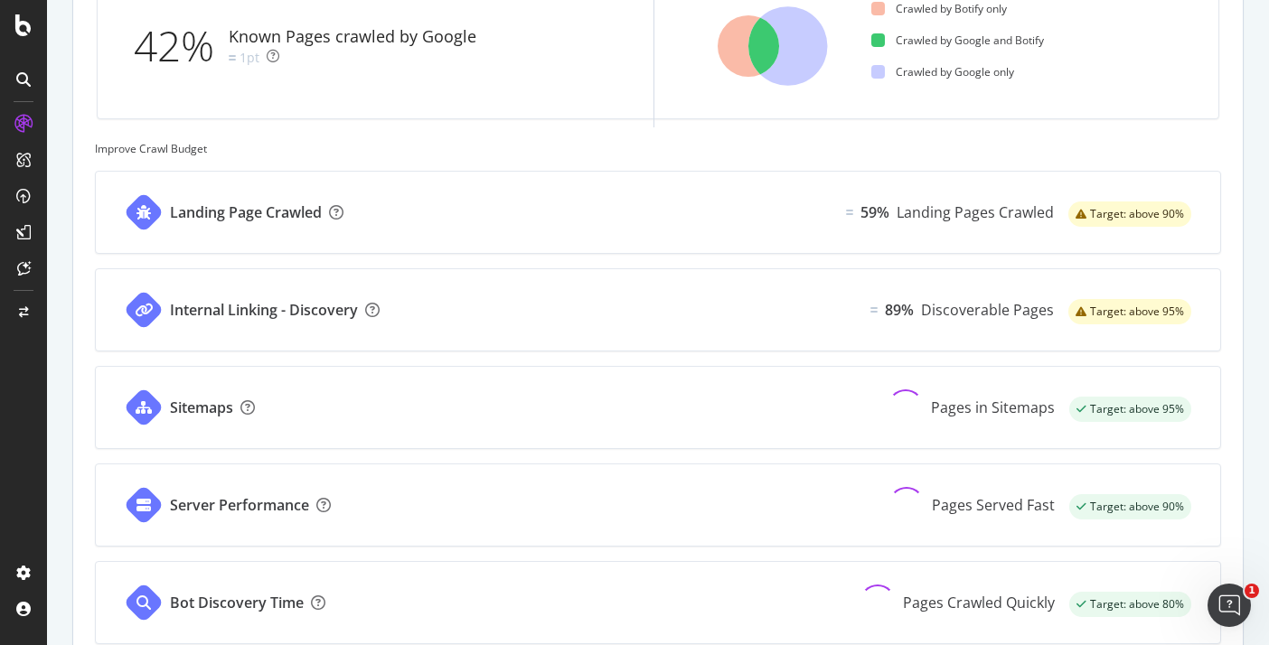
click at [433, 219] on div "Landing Page Crawled 59% Landing Pages Crawled Target: above 90%" at bounding box center [658, 212] width 1124 height 81
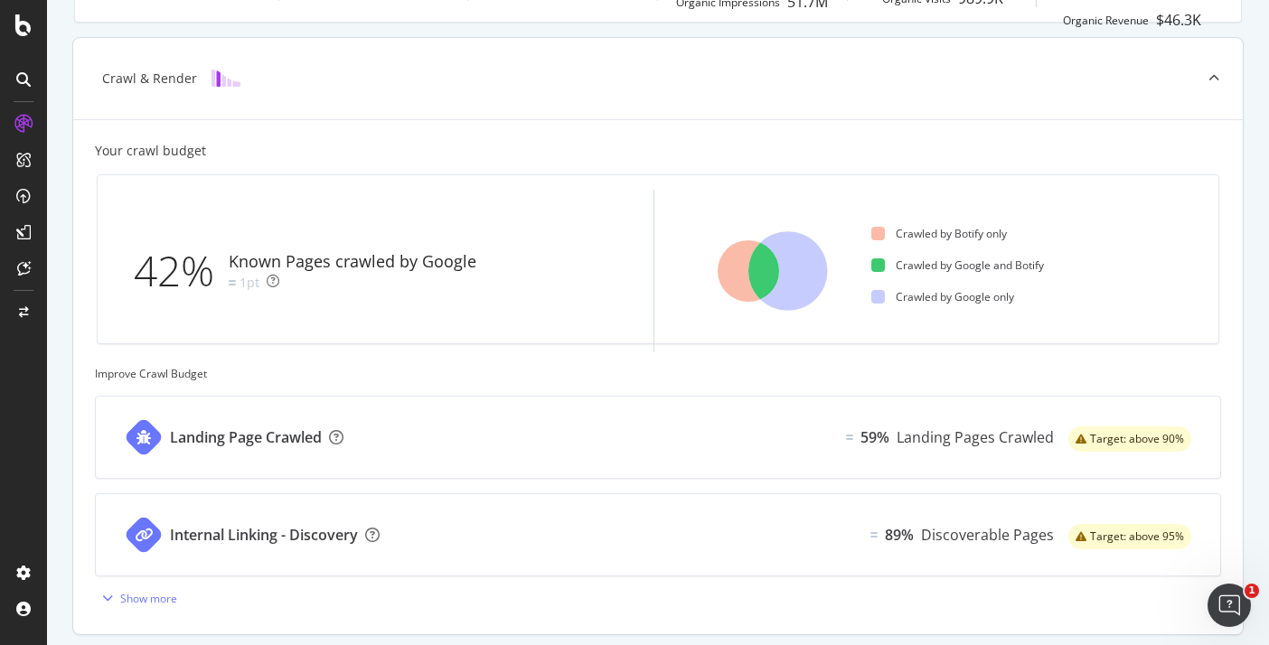
scroll to position [525, 0]
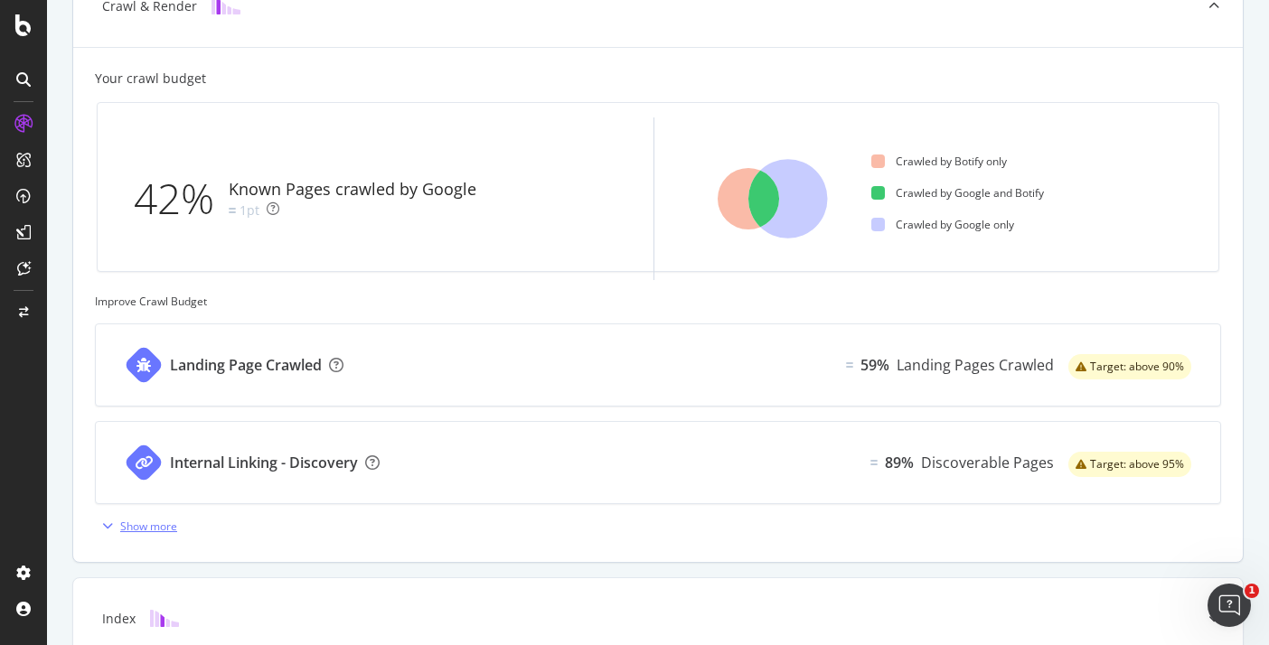
click at [173, 531] on div "Show more" at bounding box center [148, 526] width 57 height 15
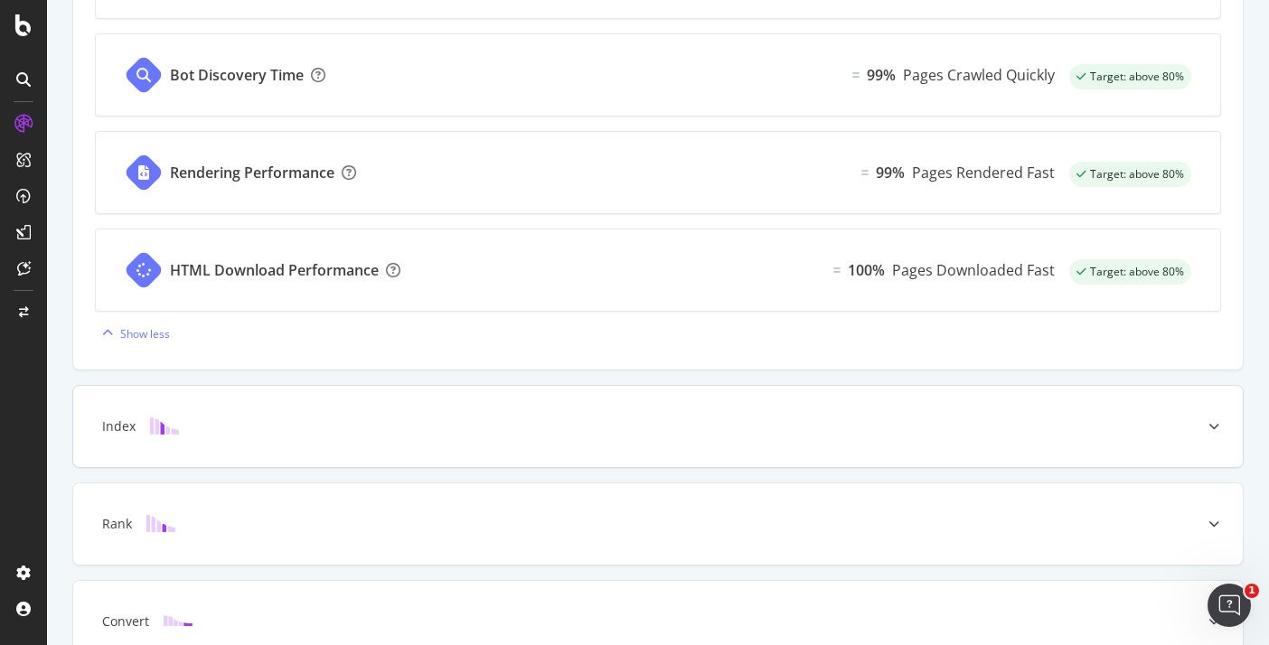
click at [165, 416] on div "Index" at bounding box center [658, 426] width 1170 height 81
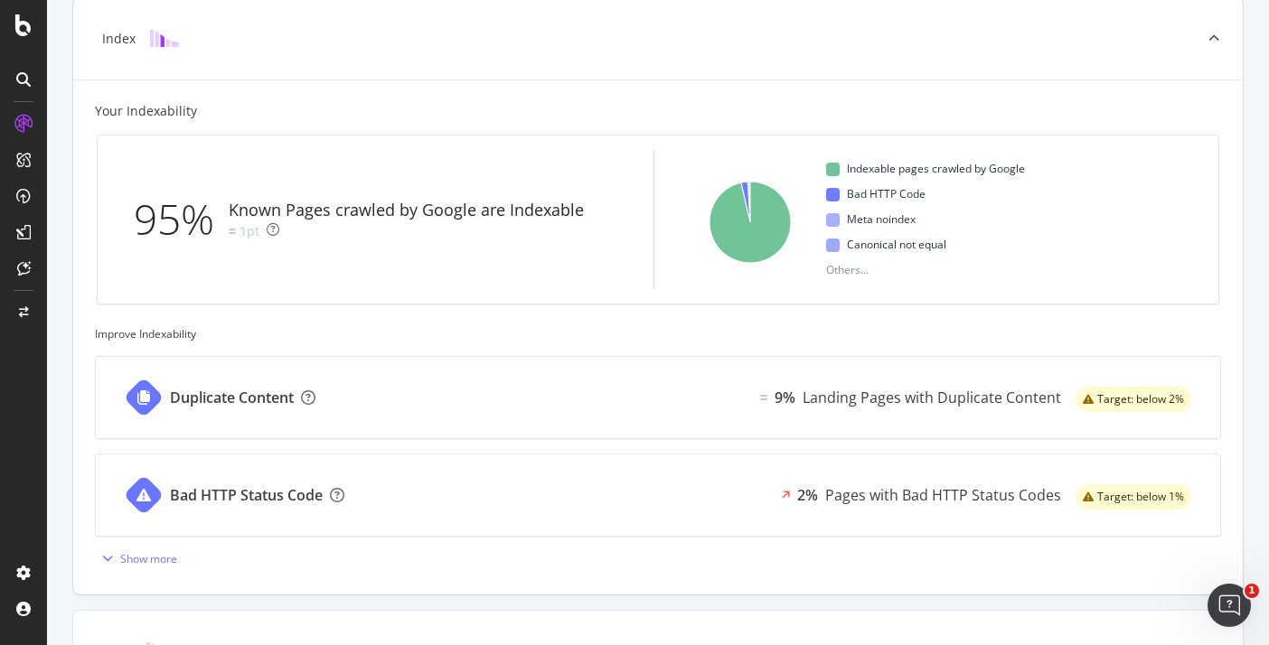
scroll to position [591, 0]
click at [153, 561] on div "Show more" at bounding box center [148, 557] width 57 height 15
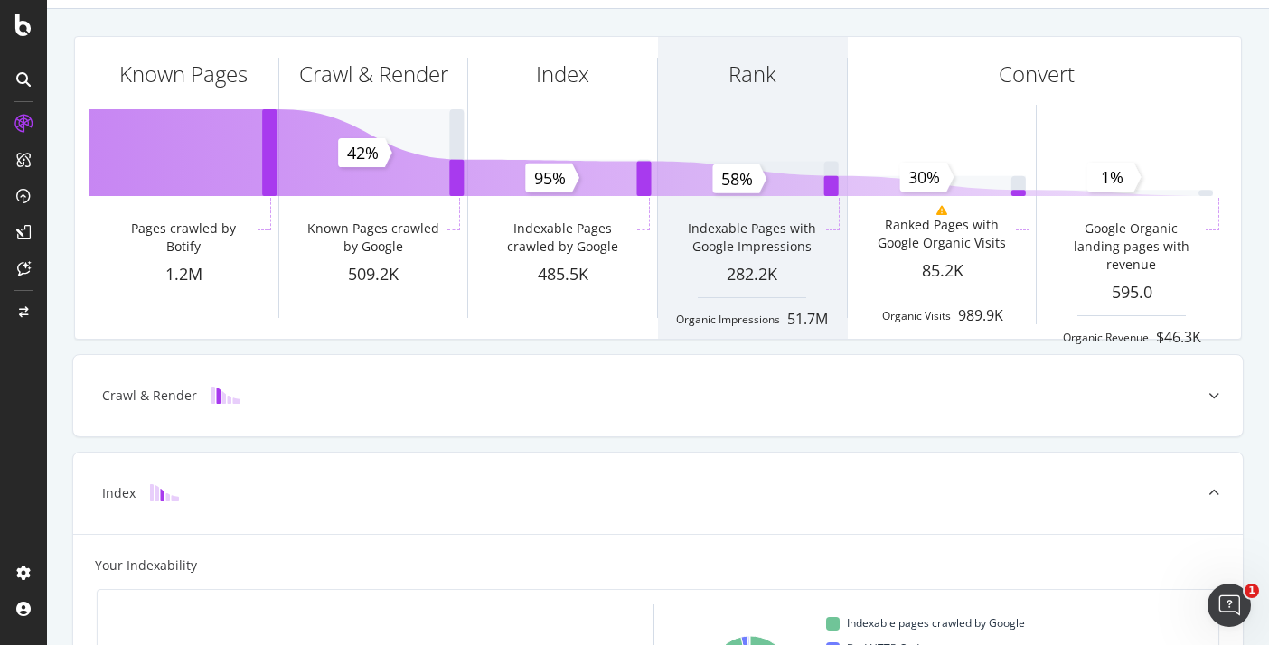
scroll to position [0, 0]
